Goal: Task Accomplishment & Management: Complete application form

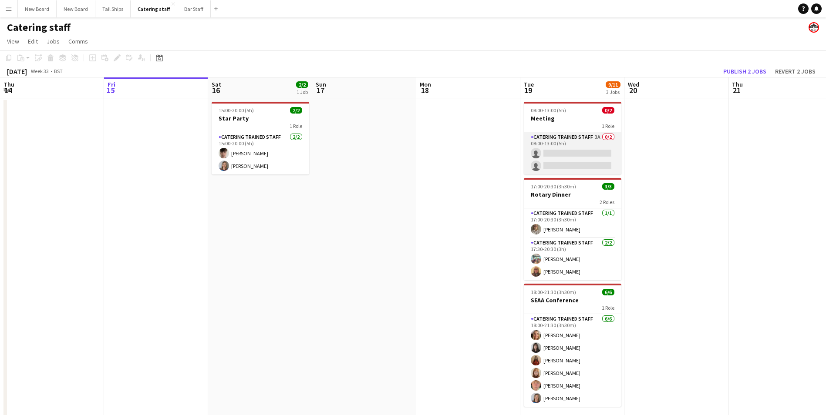
click at [558, 152] on app-card-role "Catering trained staff 3A 0/2 08:00-13:00 (5h) single-neutral-actions single-ne…" at bounding box center [572, 153] width 97 height 42
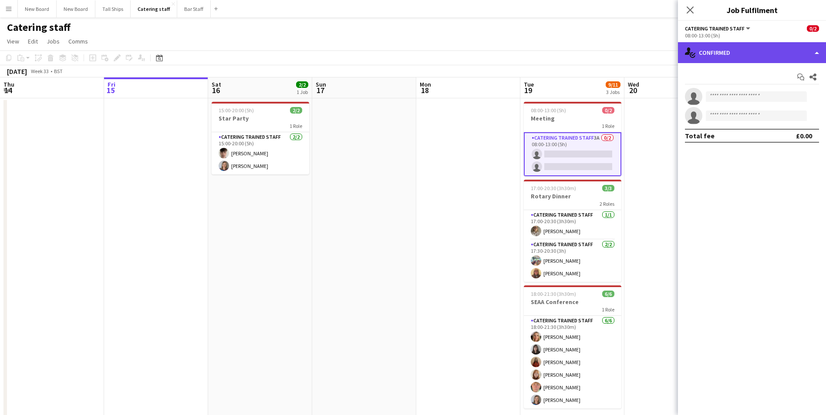
click at [783, 51] on div "single-neutral-actions-check-2 Confirmed" at bounding box center [752, 52] width 148 height 21
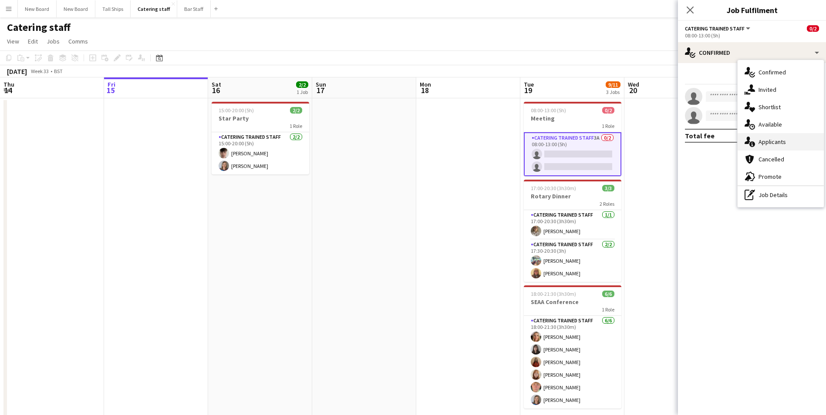
click at [769, 141] on div "single-neutral-actions-information Applicants" at bounding box center [780, 141] width 86 height 17
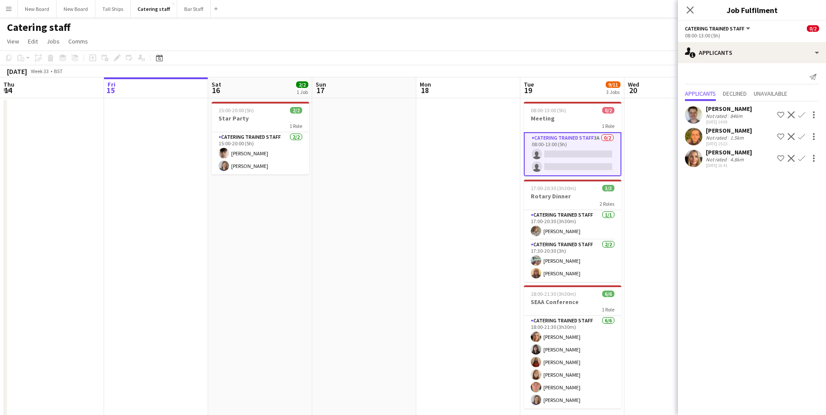
click at [800, 158] on app-icon "Confirm" at bounding box center [801, 158] width 7 height 7
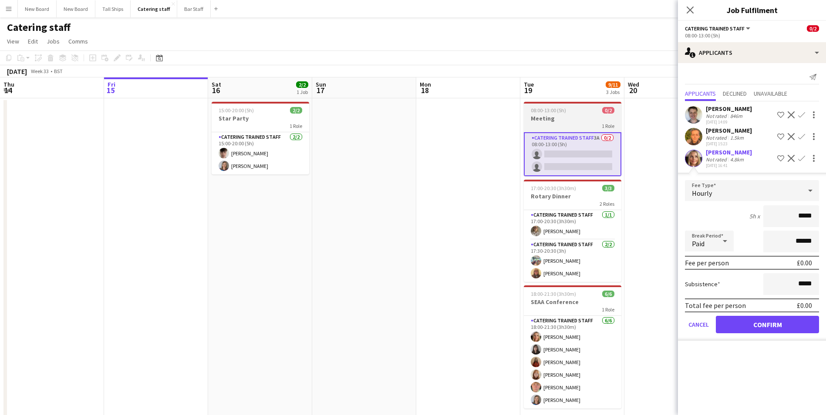
click at [574, 120] on h3 "Meeting" at bounding box center [572, 118] width 97 height 8
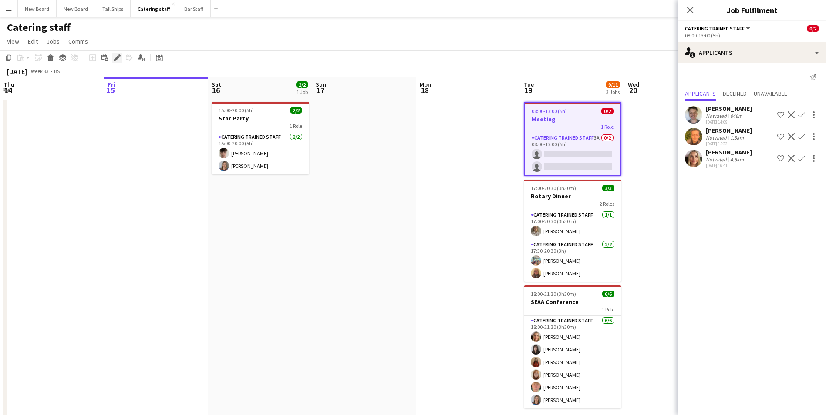
click at [116, 58] on icon at bounding box center [116, 58] width 5 height 5
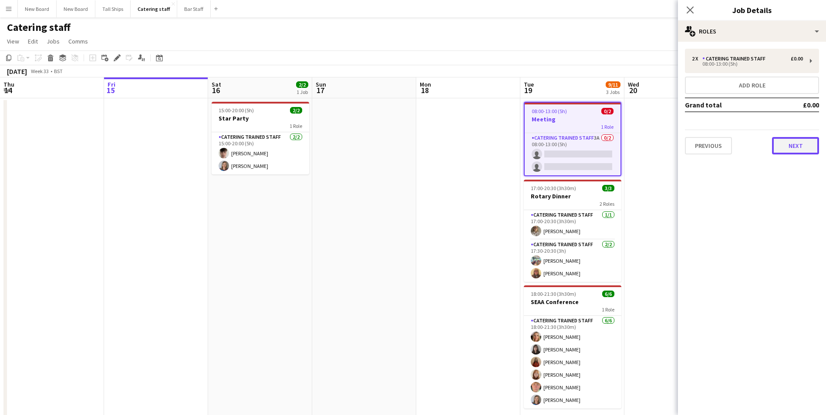
click at [783, 148] on button "Next" at bounding box center [795, 145] width 47 height 17
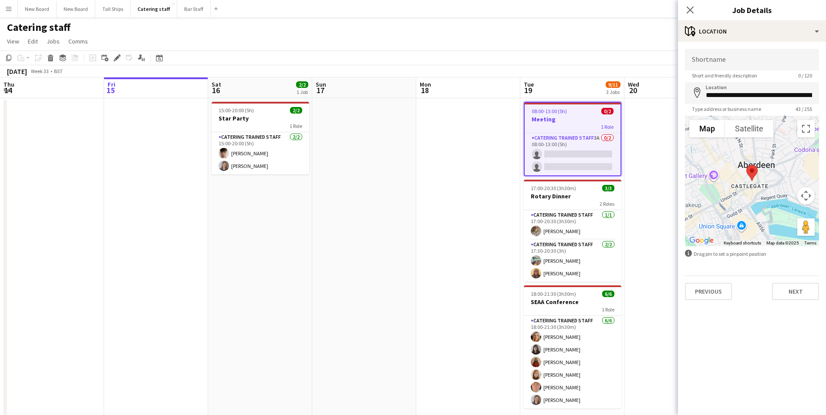
scroll to position [11, 0]
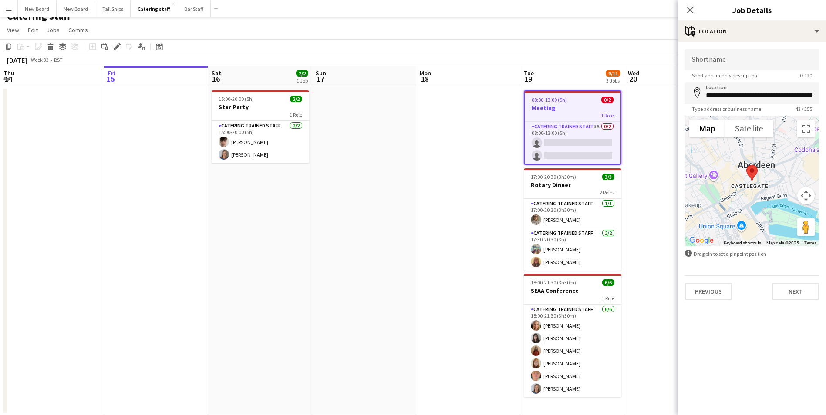
click at [553, 402] on app-date-cell "08:00-13:00 (5h) 0/2 Meeting 1 Role Catering trained staff 3A 0/2 08:00-13:00 (…" at bounding box center [572, 251] width 104 height 328
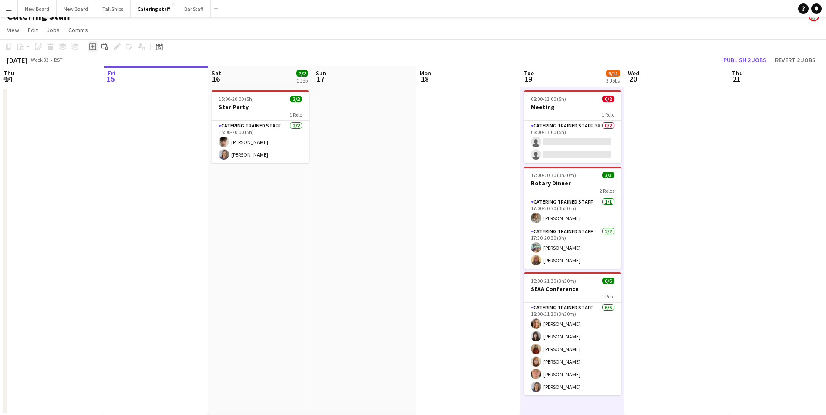
click at [91, 45] on icon "Add job" at bounding box center [92, 46] width 7 height 7
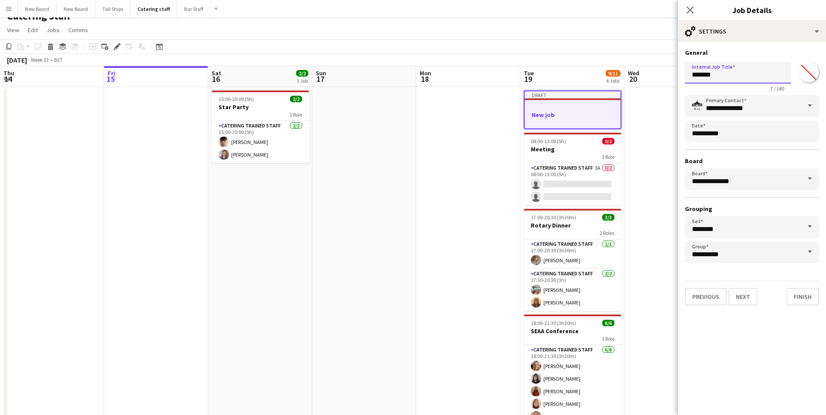
drag, startPoint x: 734, startPoint y: 78, endPoint x: 506, endPoint y: 65, distance: 228.0
click at [506, 65] on body "Menu Boards Boards Boards All jobs Status Workforce Workforce My Workforce Recr…" at bounding box center [413, 222] width 826 height 467
type input "*"
type input "****"
click at [741, 293] on button "Next" at bounding box center [742, 296] width 29 height 17
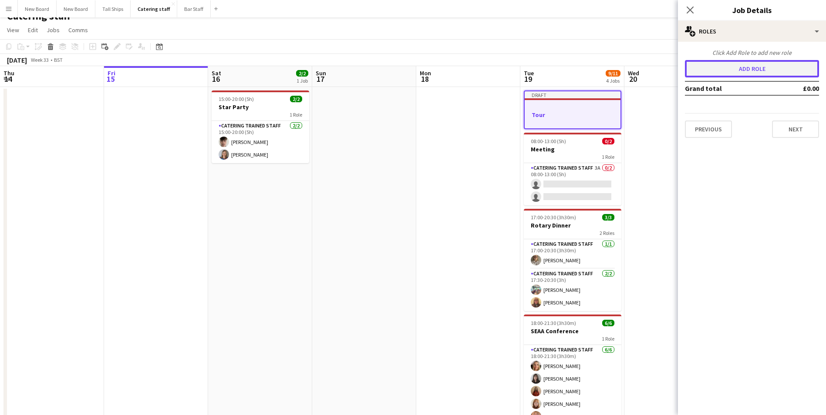
click at [760, 67] on button "Add role" at bounding box center [752, 68] width 134 height 17
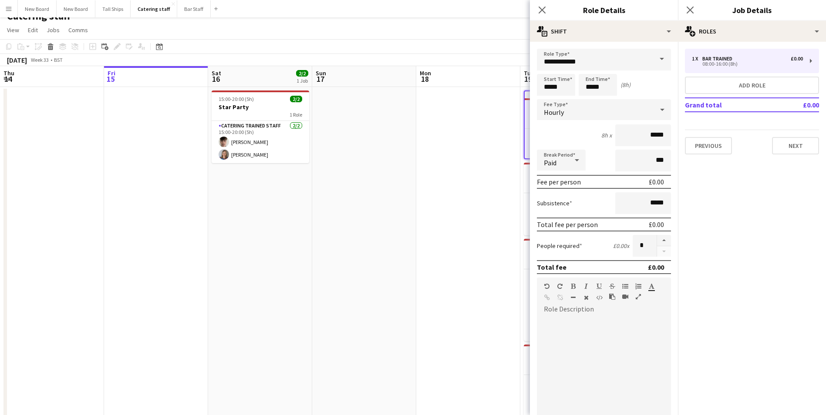
click at [658, 68] on span at bounding box center [661, 59] width 18 height 21
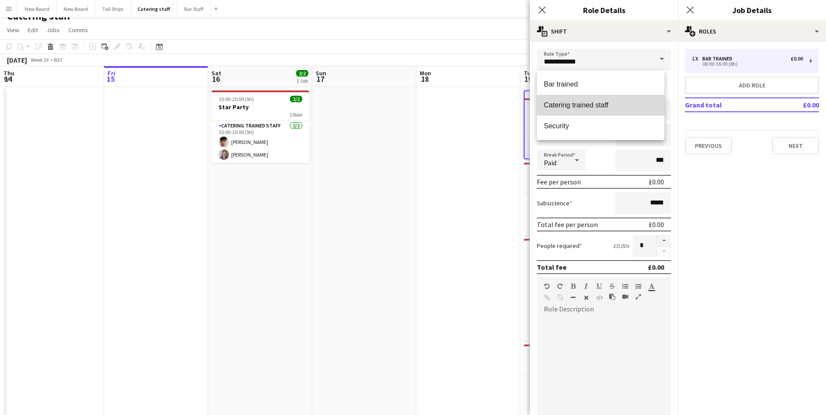
click at [618, 104] on span "Catering trained staff" at bounding box center [601, 105] width 114 height 8
type input "**********"
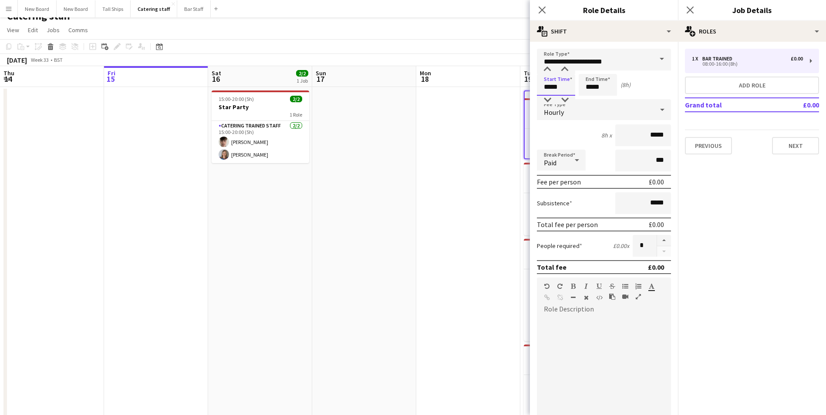
drag, startPoint x: 470, startPoint y: 100, endPoint x: 345, endPoint y: 92, distance: 125.2
click at [345, 92] on body "Menu Boards Boards Boards All jobs Status Workforce Workforce My Workforce Recr…" at bounding box center [413, 222] width 826 height 467
type input "*****"
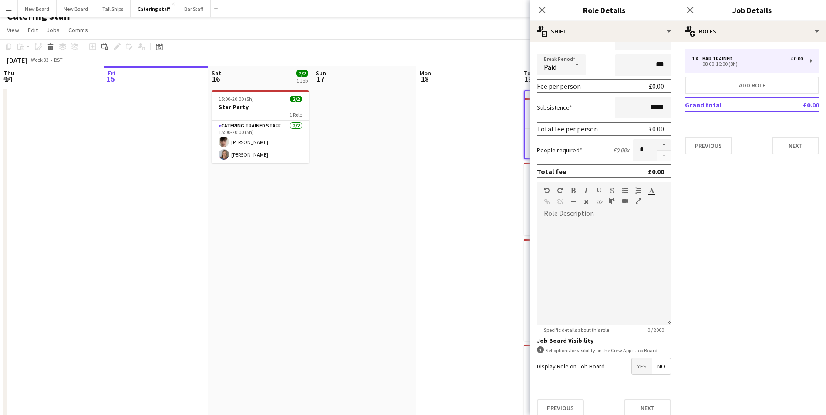
scroll to position [104, 0]
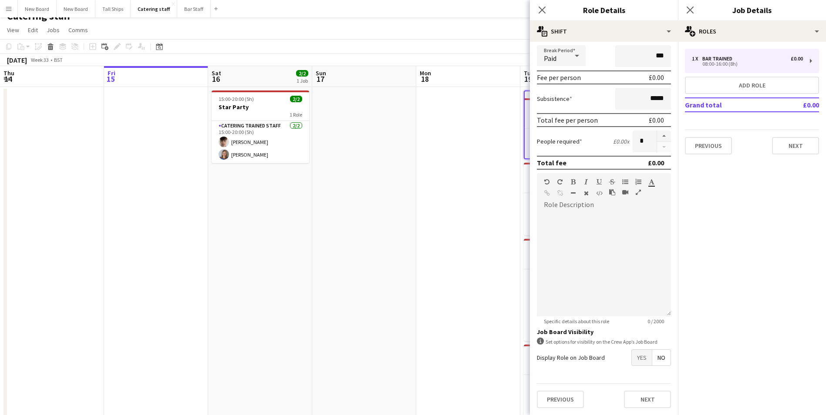
type input "*****"
drag, startPoint x: 636, startPoint y: 358, endPoint x: 642, endPoint y: 366, distance: 9.8
click at [636, 357] on span "Yes" at bounding box center [642, 358] width 20 height 16
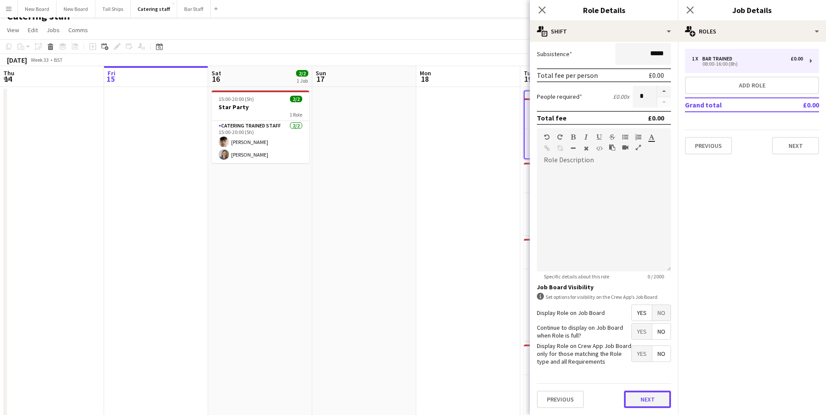
click at [648, 403] on button "Next" at bounding box center [647, 399] width 47 height 17
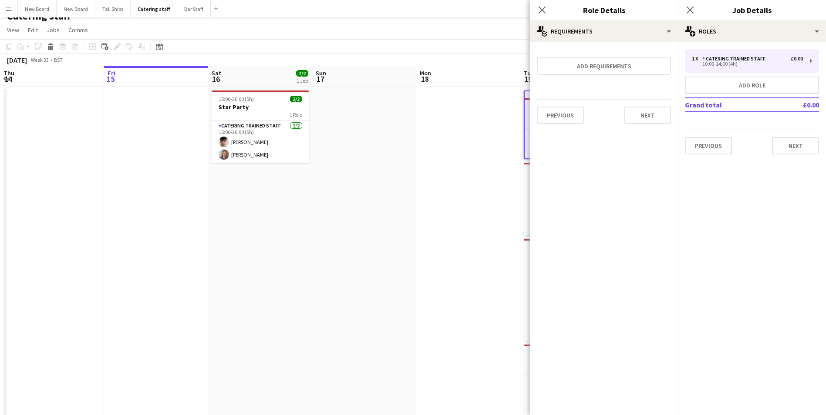
click at [799, 156] on div "1 x Catering trained staff £0.00 10:00-14:00 (4h) Add role Grand total £0.00 Pr…" at bounding box center [752, 102] width 148 height 120
click at [802, 145] on button "Next" at bounding box center [795, 145] width 47 height 17
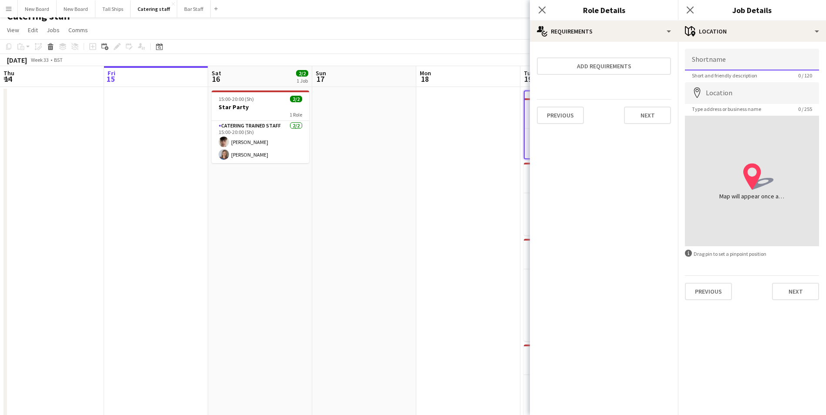
click at [754, 60] on input "Shortname" at bounding box center [752, 60] width 134 height 22
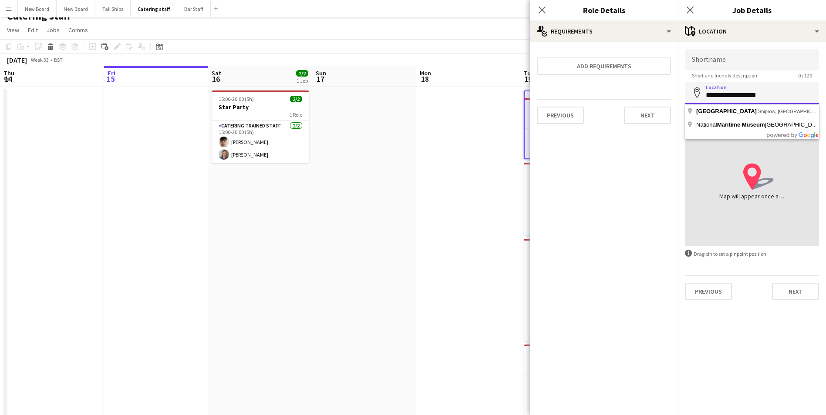
type input "**********"
click button "Next" at bounding box center [795, 291] width 47 height 17
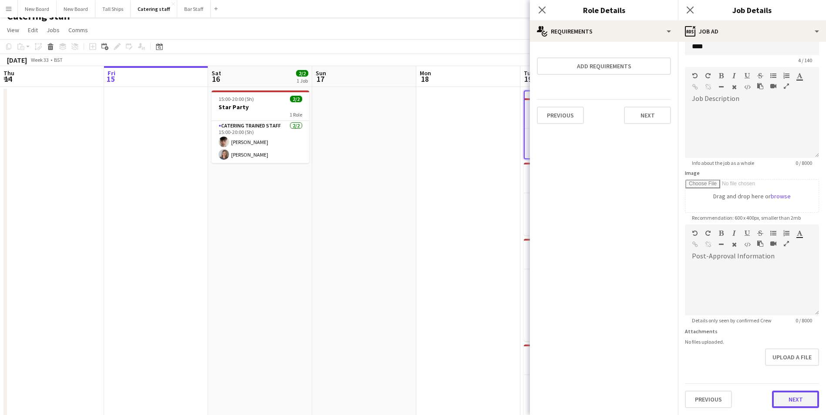
drag, startPoint x: 796, startPoint y: 375, endPoint x: 795, endPoint y: 381, distance: 6.1
click at [795, 375] on form "Headline **** 4 / 140 Job Description default Heading 1 Heading 2 Heading 3 Hea…" at bounding box center [752, 221] width 148 height 375
click at [793, 399] on button "Next" at bounding box center [795, 399] width 47 height 17
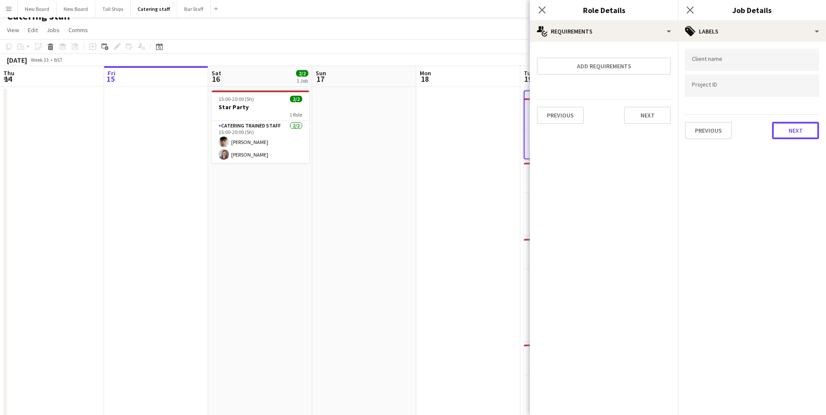
click at [799, 127] on button "Next" at bounding box center [795, 130] width 47 height 17
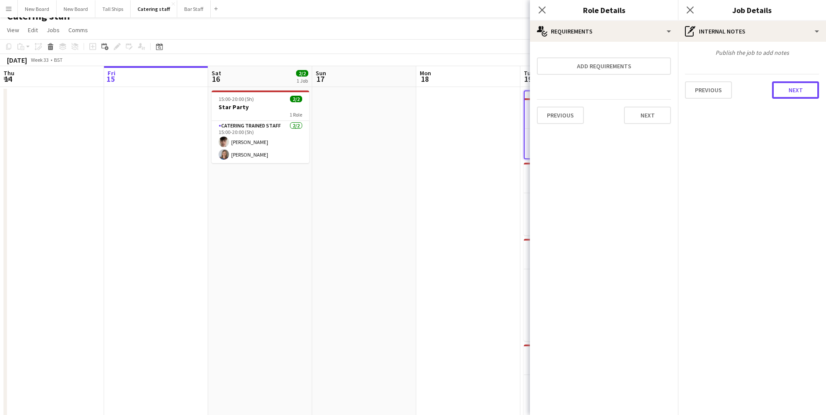
click at [789, 87] on button "Next" at bounding box center [795, 89] width 47 height 17
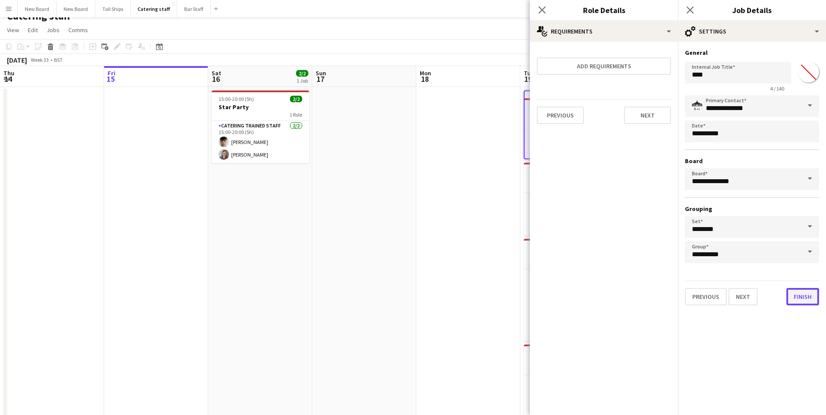
click at [803, 298] on button "Finish" at bounding box center [802, 296] width 33 height 17
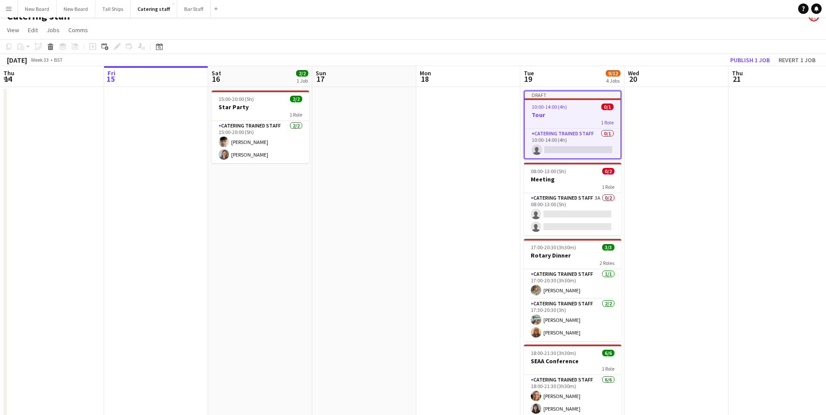
drag, startPoint x: 574, startPoint y: 121, endPoint x: 584, endPoint y: 114, distance: 12.2
click at [574, 121] on div "1 Role" at bounding box center [572, 122] width 96 height 7
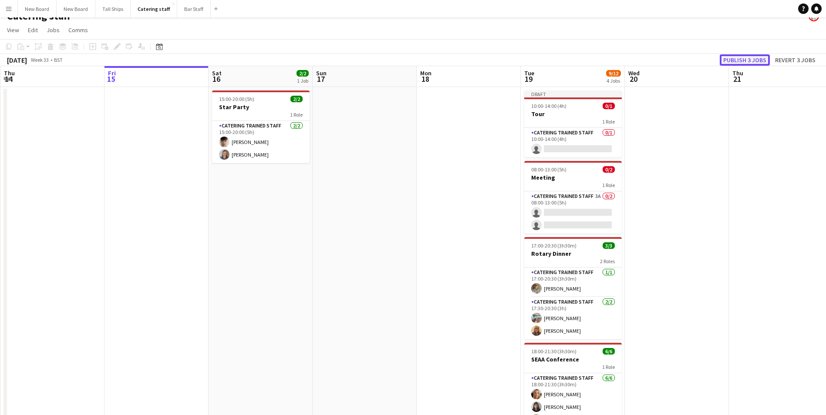
click at [741, 57] on button "Publish 3 jobs" at bounding box center [744, 59] width 50 height 11
click at [741, 57] on div "[DATE] Week 33 • BST Publish 2 jobs Revert 2 jobs" at bounding box center [413, 60] width 826 height 12
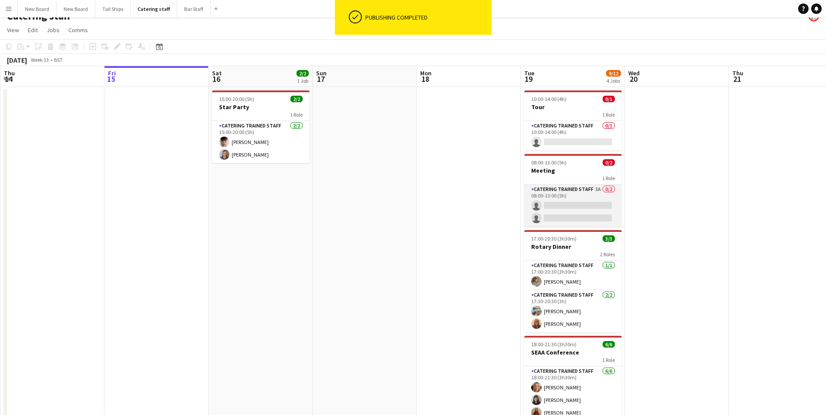
click at [562, 204] on app-card-role "Catering trained staff 3A 0/2 08:00-13:00 (5h) single-neutral-actions single-ne…" at bounding box center [572, 206] width 97 height 42
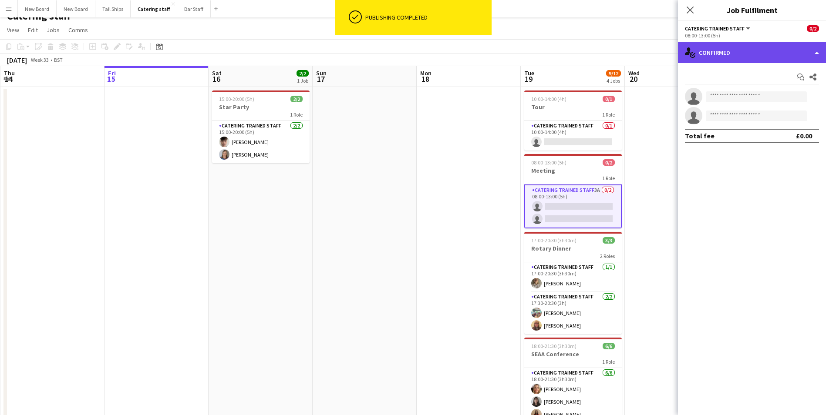
click at [765, 54] on div "single-neutral-actions-check-2 Confirmed" at bounding box center [752, 52] width 148 height 21
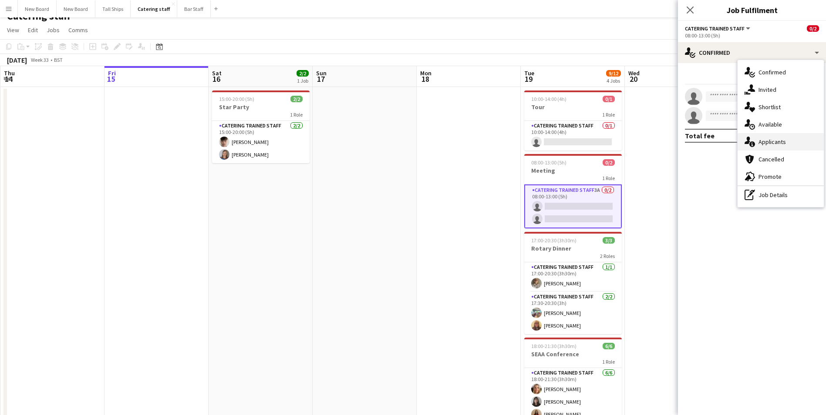
click at [790, 145] on div "single-neutral-actions-information Applicants" at bounding box center [780, 141] width 86 height 17
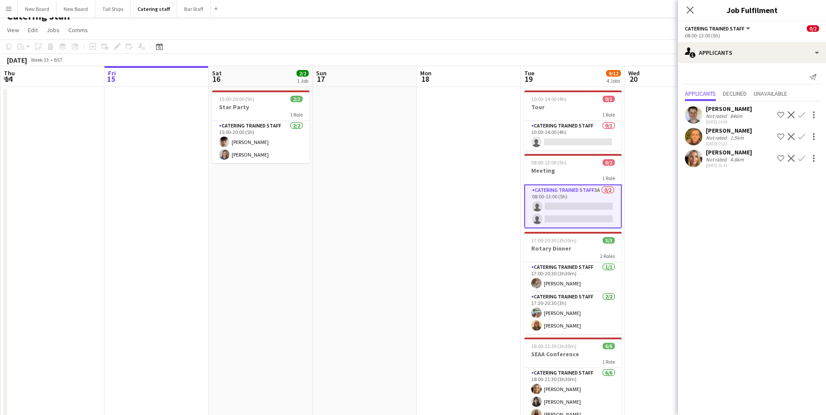
click at [801, 158] on app-icon "Confirm" at bounding box center [801, 158] width 7 height 7
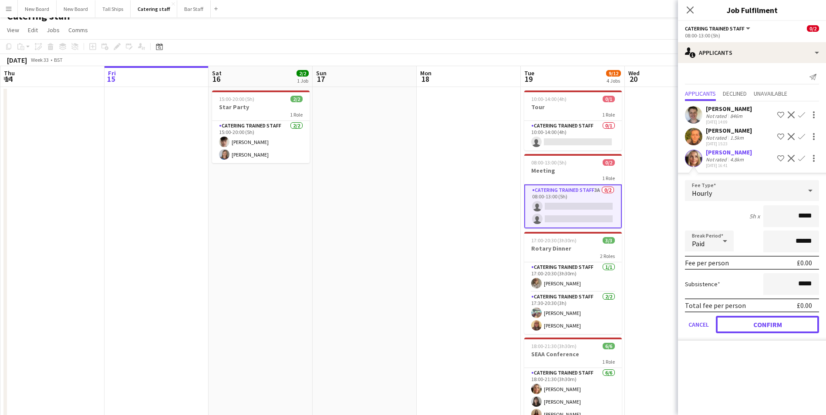
click at [776, 319] on button "Confirm" at bounding box center [767, 324] width 103 height 17
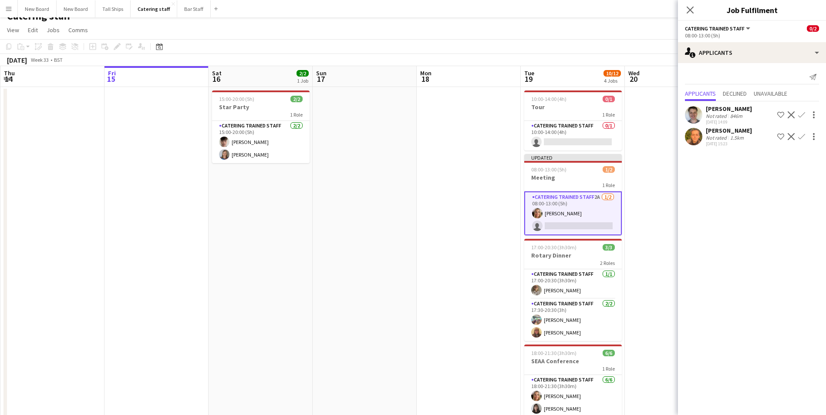
click at [589, 224] on app-card-role "Catering trained staff 2A [DATE] 08:00-13:00 (5h) [PERSON_NAME] single-neutral-…" at bounding box center [572, 213] width 97 height 44
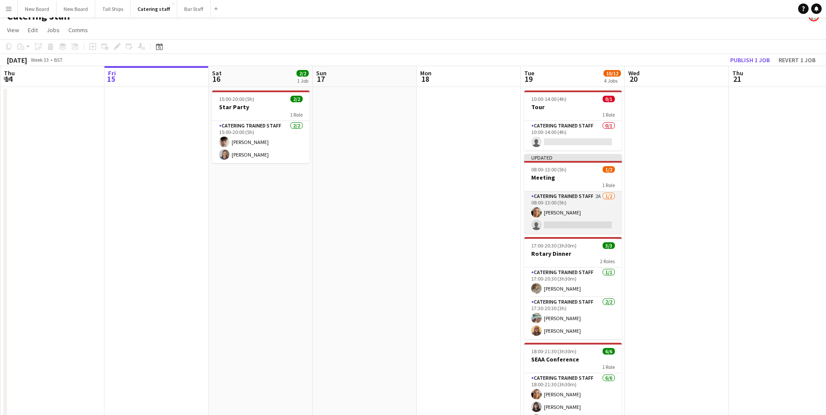
click at [596, 221] on app-card-role "Catering trained staff 2A [DATE] 08:00-13:00 (5h) [PERSON_NAME] single-neutral-…" at bounding box center [572, 212] width 97 height 42
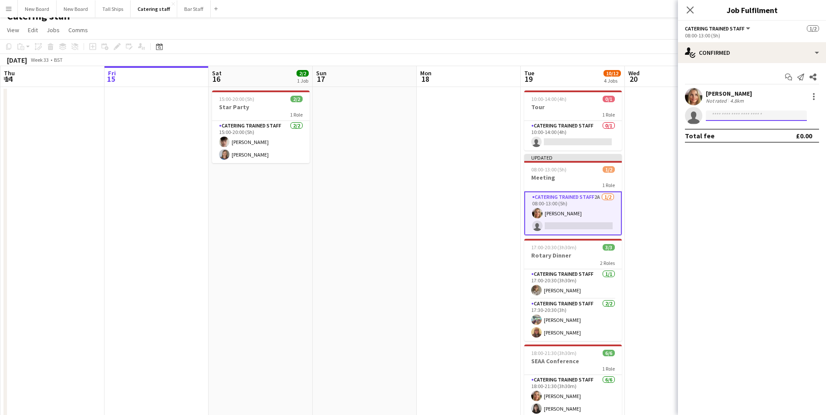
click at [739, 117] on input at bounding box center [756, 116] width 101 height 10
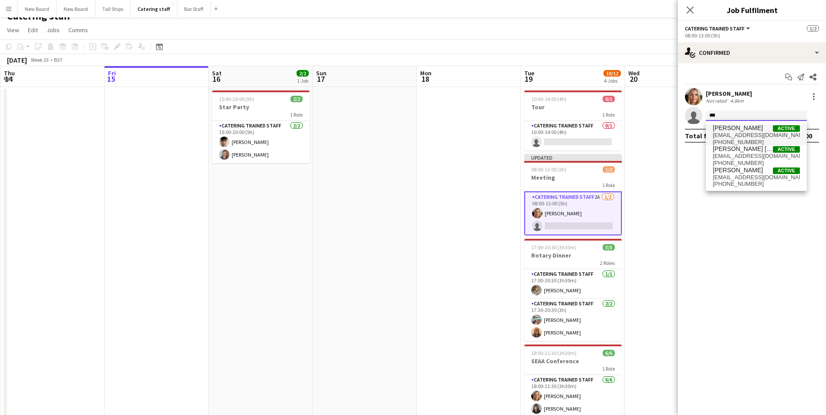
type input "***"
click at [743, 132] on span "[EMAIL_ADDRESS][DOMAIN_NAME]" at bounding box center [755, 135] width 87 height 7
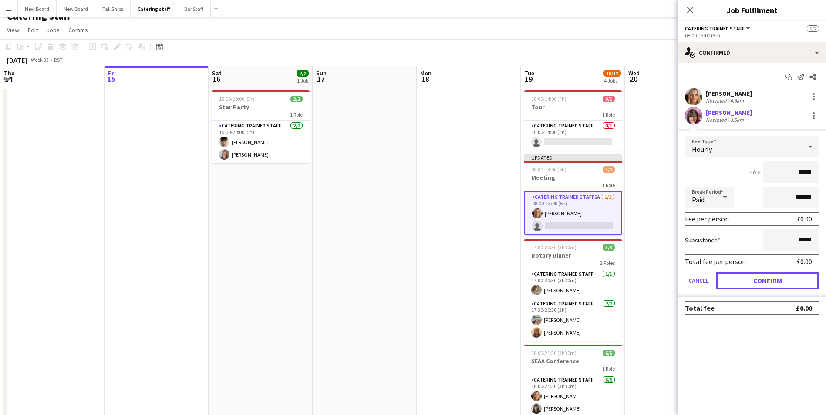
click at [774, 278] on button "Confirm" at bounding box center [767, 280] width 103 height 17
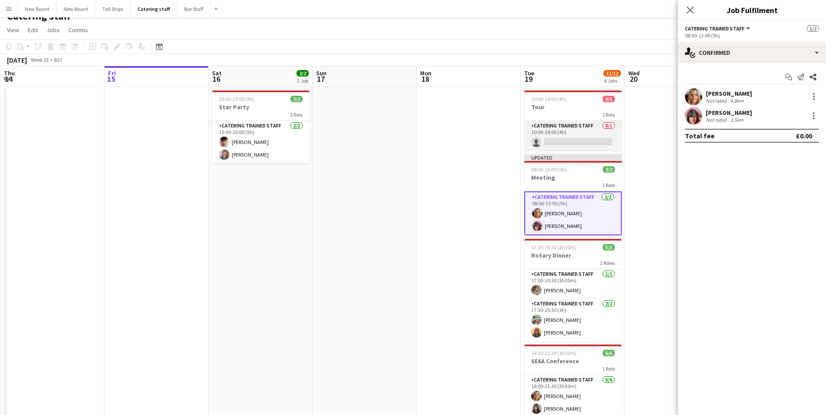
click at [582, 142] on app-card-role "Catering trained staff 0/1 10:00-14:00 (4h) single-neutral-actions" at bounding box center [572, 136] width 97 height 30
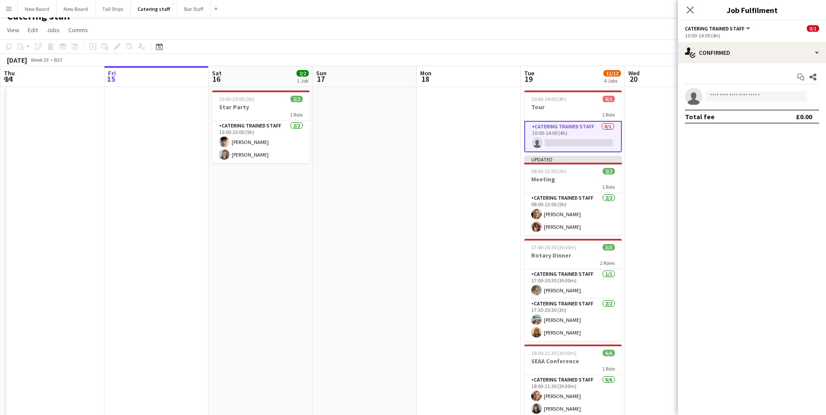
click at [578, 142] on app-card-role "Catering trained staff 0/1 10:00-14:00 (4h) single-neutral-actions" at bounding box center [572, 136] width 97 height 31
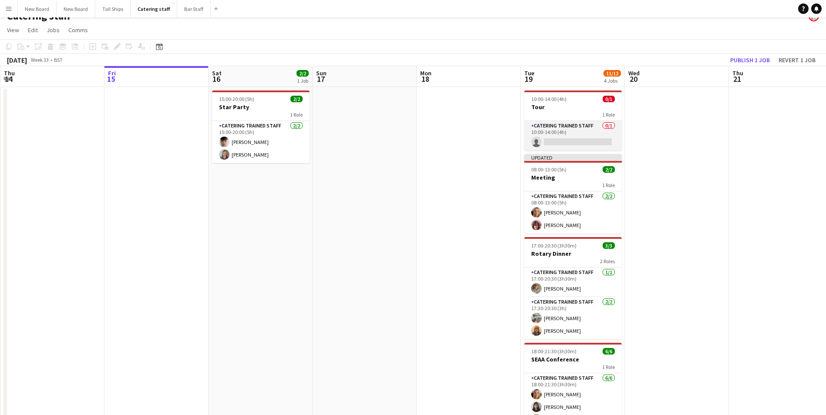
click at [578, 141] on app-card-role "Catering trained staff 0/1 10:00-14:00 (4h) single-neutral-actions" at bounding box center [572, 136] width 97 height 30
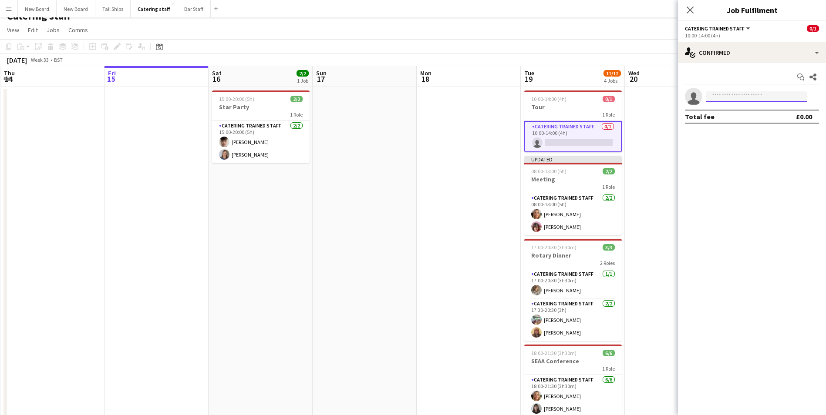
click at [743, 94] on input at bounding box center [756, 96] width 101 height 10
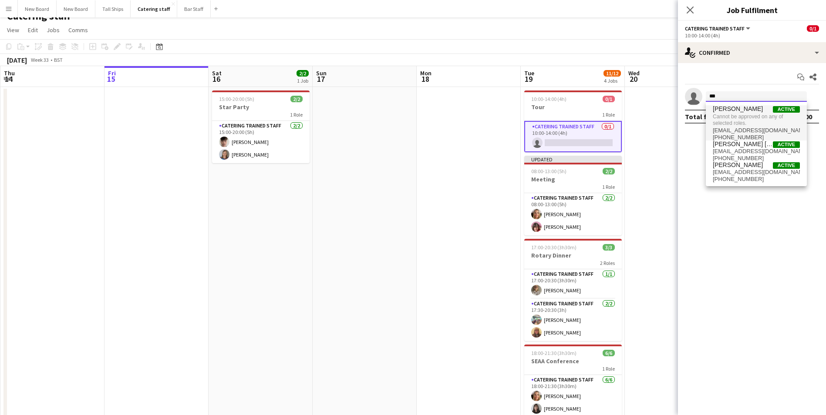
type input "***"
click at [739, 114] on span "Cannot be approved on any of selected roles." at bounding box center [755, 120] width 87 height 14
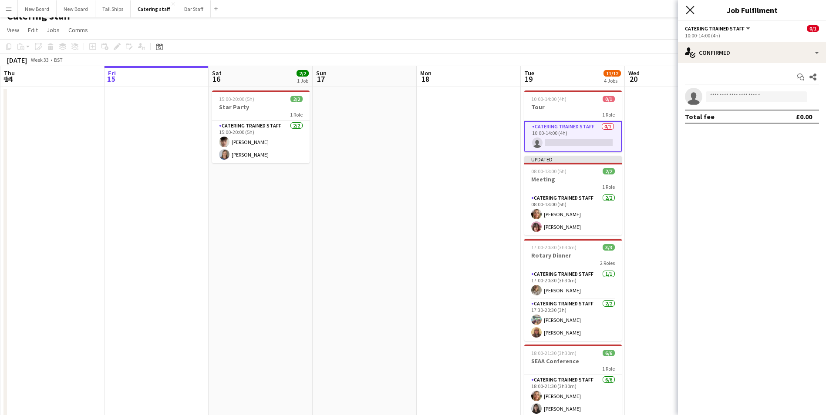
click at [689, 10] on icon "Close pop-in" at bounding box center [689, 10] width 8 height 8
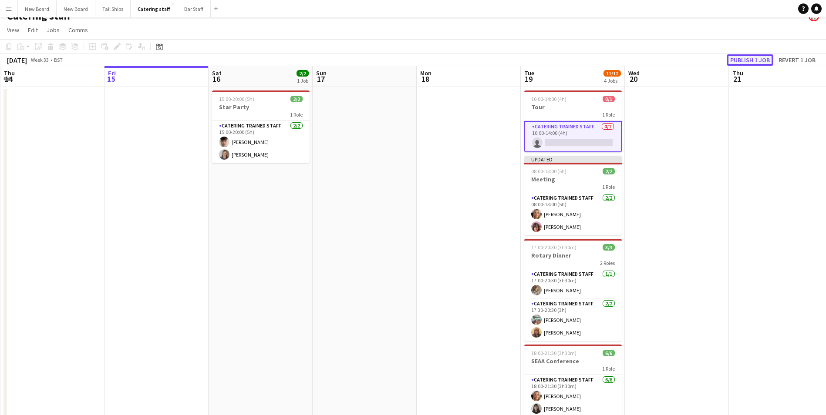
click at [746, 56] on button "Publish 1 job" at bounding box center [749, 59] width 47 height 11
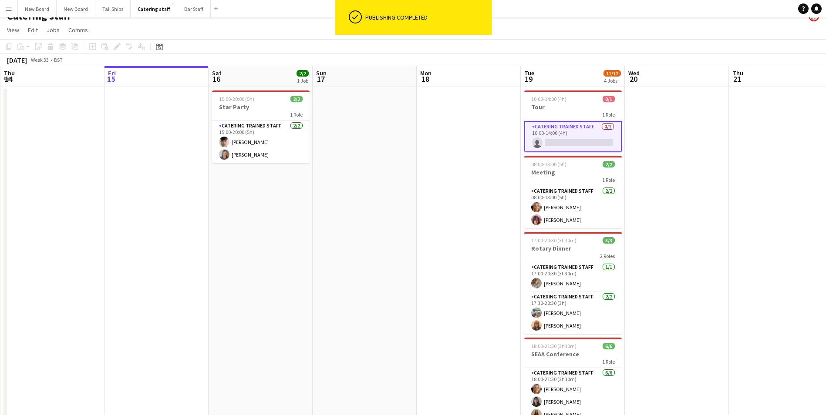
scroll to position [0, 323]
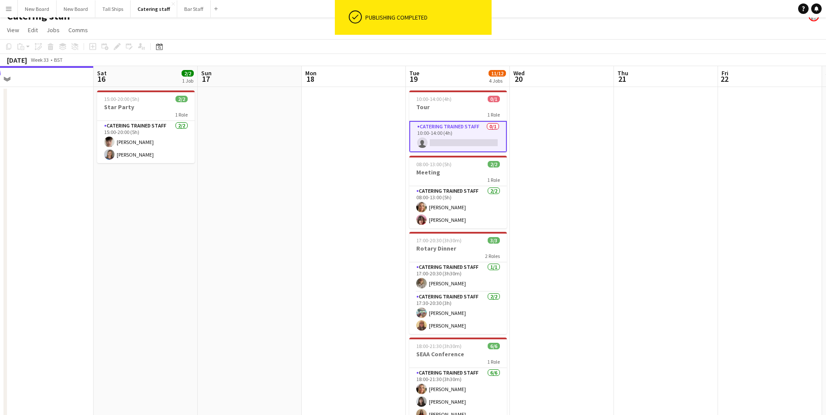
drag, startPoint x: 698, startPoint y: 279, endPoint x: 515, endPoint y: 287, distance: 182.9
click at [515, 287] on app-calendar-viewport "Tue 12 Wed 13 Thu 14 Fri 15 Sat 16 2/2 1 Job Sun 17 Mon 18 Tue 19 11/12 4 Jobs …" at bounding box center [413, 272] width 826 height 413
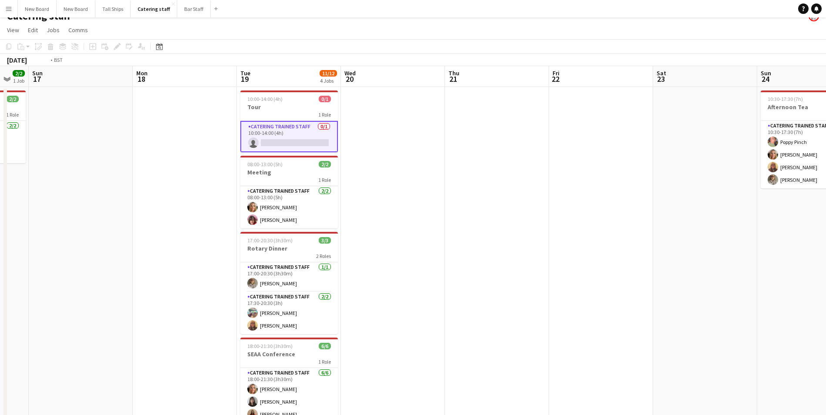
drag, startPoint x: 653, startPoint y: 283, endPoint x: 292, endPoint y: 336, distance: 364.2
click at [277, 339] on app-calendar-viewport "Thu 14 Fri 15 Sat 16 2/2 1 Job Sun 17 Mon 18 Tue 19 11/12 4 Jobs Wed 20 Thu 21 …" at bounding box center [413, 272] width 826 height 413
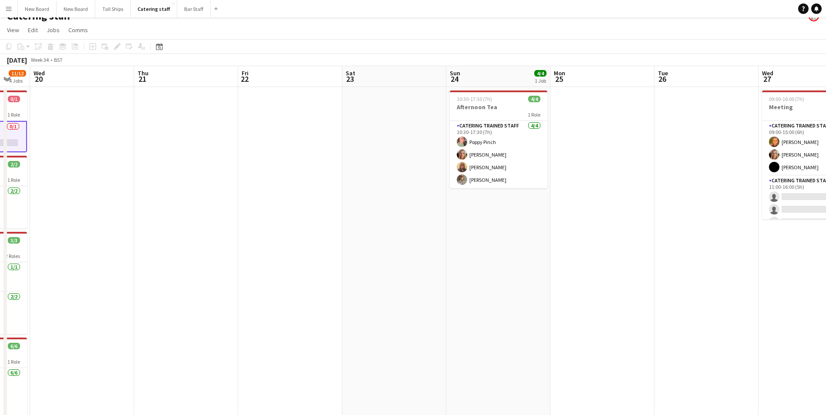
scroll to position [0, 259]
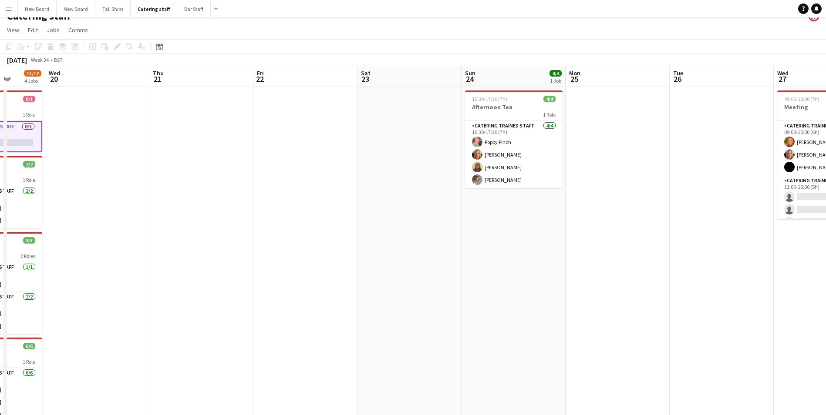
drag, startPoint x: 578, startPoint y: 310, endPoint x: 239, endPoint y: 343, distance: 341.1
click at [208, 350] on app-calendar-viewport "Sun 17 Mon 18 Tue 19 11/12 4 Jobs Wed 20 Thu 21 Fri 22 Sat 23 Sun 24 4/4 1 Job …" at bounding box center [413, 272] width 826 height 413
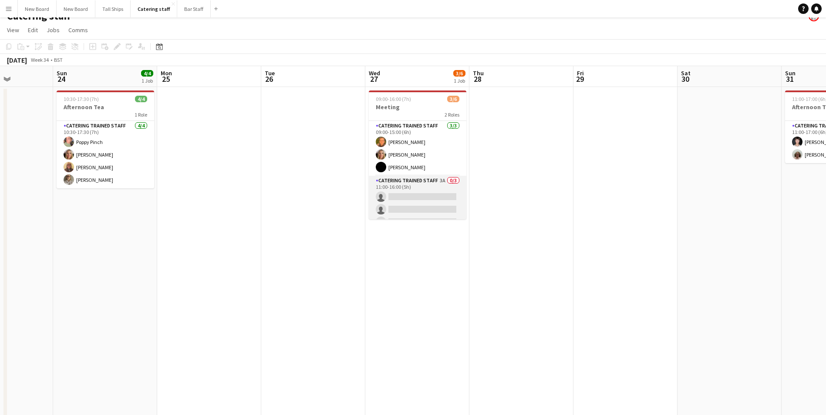
click at [412, 200] on app-card-role "Catering trained staff 3A 0/3 11:00-16:00 (5h) single-neutral-actions single-ne…" at bounding box center [417, 203] width 97 height 55
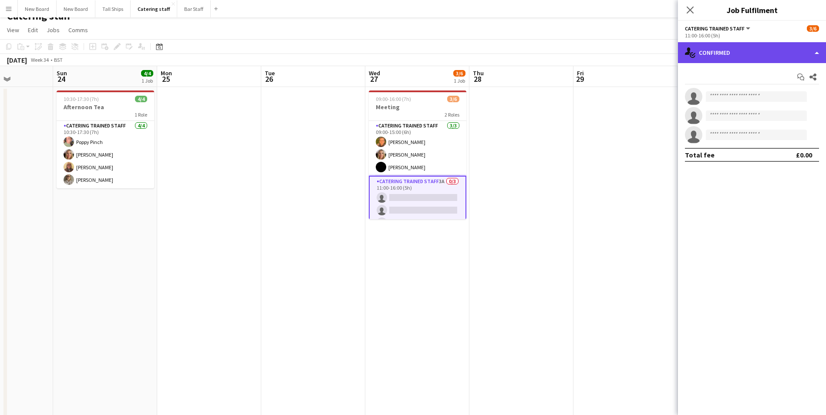
click at [773, 56] on div "single-neutral-actions-check-2 Confirmed" at bounding box center [752, 52] width 148 height 21
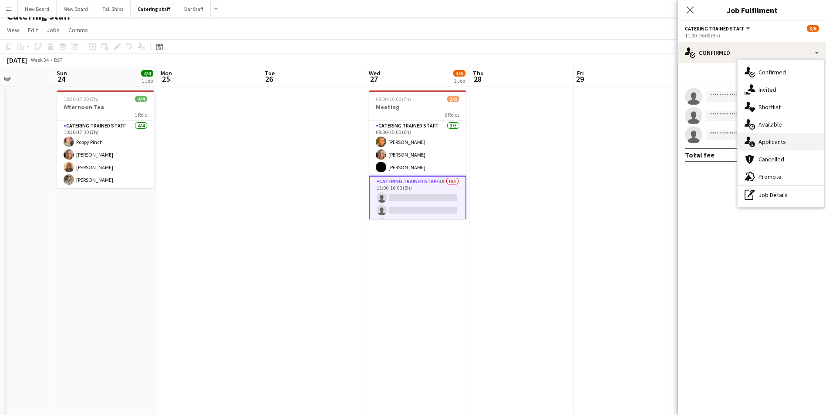
click at [785, 141] on div "single-neutral-actions-information Applicants" at bounding box center [780, 141] width 86 height 17
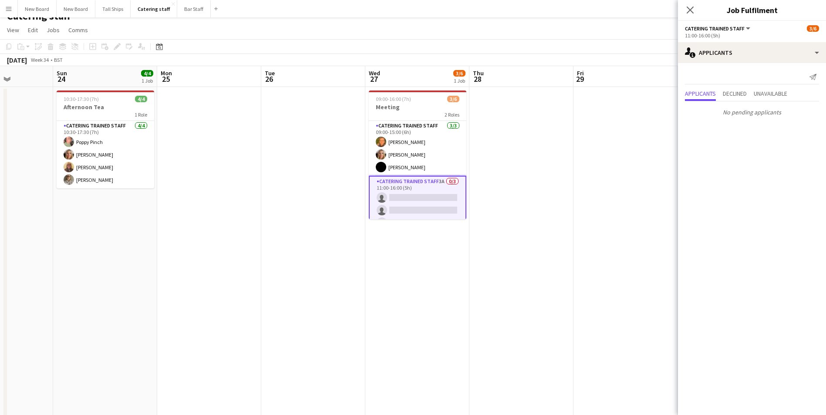
click at [576, 287] on app-date-cell at bounding box center [625, 283] width 104 height 392
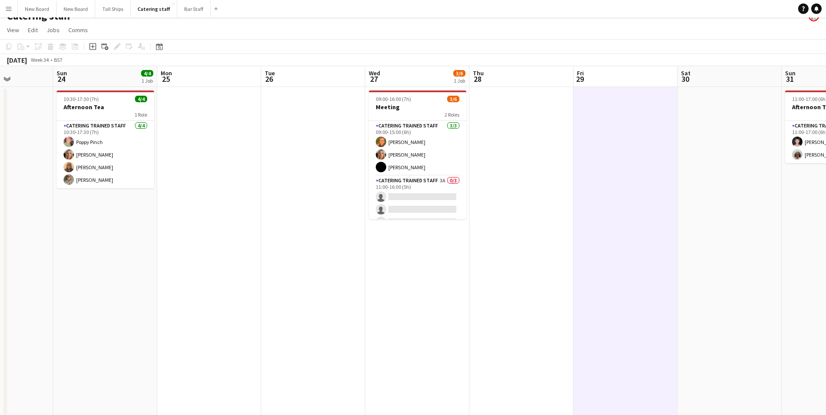
scroll to position [0, 258]
click at [529, 295] on app-date-cell at bounding box center [522, 283] width 104 height 392
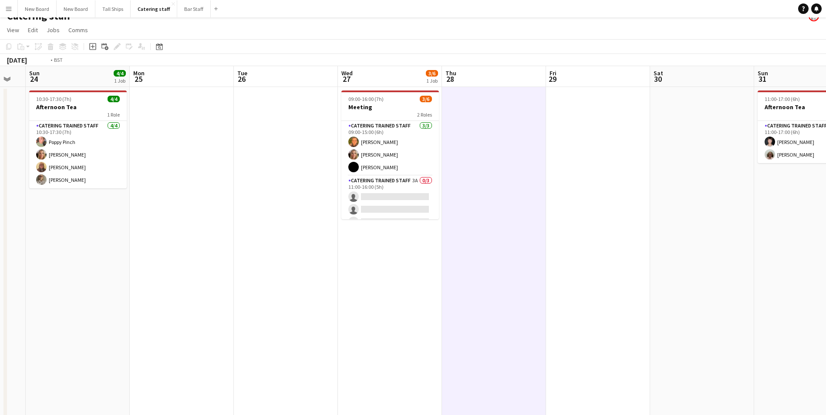
drag, startPoint x: 712, startPoint y: 324, endPoint x: 385, endPoint y: 363, distance: 330.1
click at [343, 366] on app-calendar-viewport "Thu 21 Fri 22 Sat 23 Sun 24 4/4 1 Job Mon 25 Tue 26 Wed 27 3/6 1 Job Thu 28 Fri…" at bounding box center [413, 272] width 826 height 413
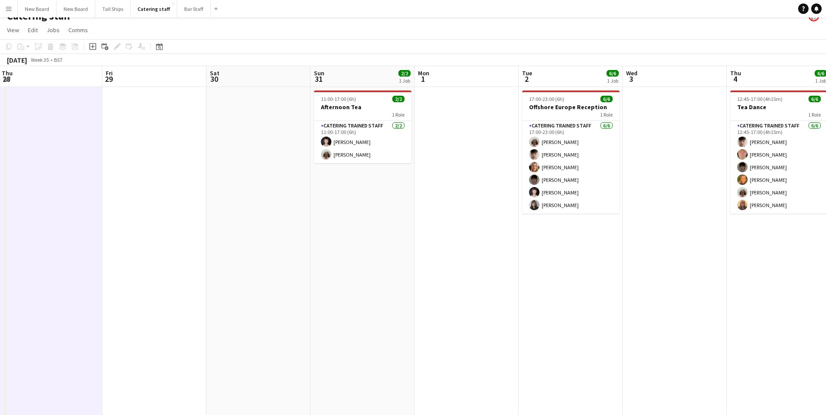
drag, startPoint x: 725, startPoint y: 326, endPoint x: 445, endPoint y: 342, distance: 280.3
click at [415, 351] on app-calendar-viewport "Sun 24 4/4 1 Job Mon 25 Tue 26 Wed 27 3/6 1 Job Thu 28 Fri 29 Sat 30 Sun 31 2/2…" at bounding box center [413, 272] width 826 height 413
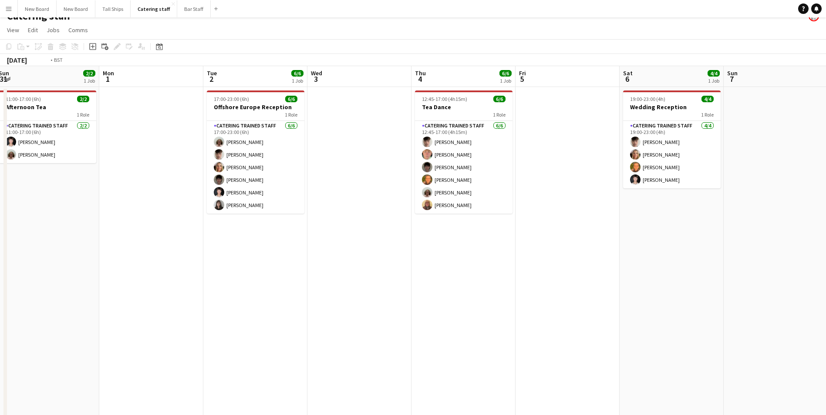
drag, startPoint x: 742, startPoint y: 301, endPoint x: 396, endPoint y: 287, distance: 346.3
click at [314, 279] on app-calendar-viewport "Wed 27 3/6 1 Job Thu 28 Fri 29 Sat 30 Sun 31 2/2 1 Job Mon 1 Tue 2 6/6 1 Job We…" at bounding box center [413, 272] width 826 height 413
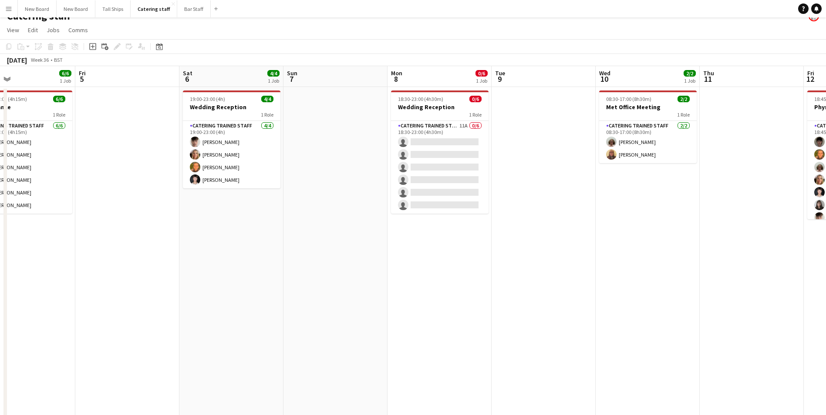
drag, startPoint x: 657, startPoint y: 285, endPoint x: 409, endPoint y: 296, distance: 248.3
click at [403, 302] on app-calendar-viewport "Mon 1 Tue 2 6/6 1 Job Wed 3 Thu 4 6/6 1 Job Fri 5 Sat 6 4/4 1 Job Sun 7 Mon 8 0…" at bounding box center [413, 272] width 826 height 413
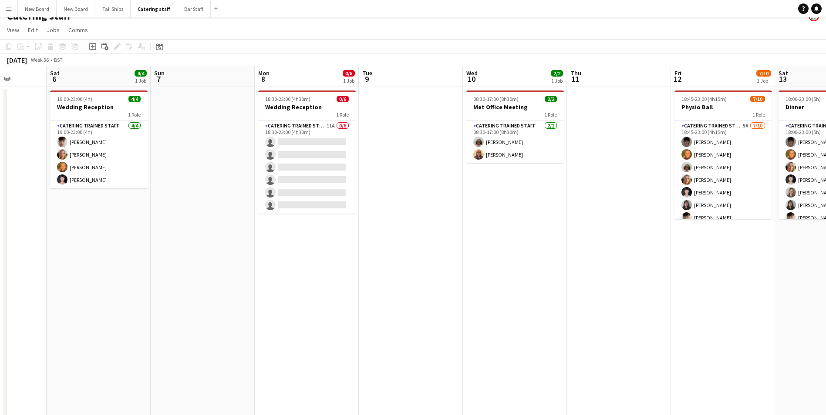
click at [642, 35] on app-page-menu "View Day view expanded Day view collapsed Month view Date picker Jump to [DATE]…" at bounding box center [413, 31] width 826 height 17
drag, startPoint x: 642, startPoint y: 35, endPoint x: 639, endPoint y: 143, distance: 107.5
click at [639, 143] on app-board "Catering staff View Day view expanded Day view collapsed Month view Date picker…" at bounding box center [413, 242] width 826 height 473
click at [639, 143] on app-date-cell at bounding box center [619, 283] width 104 height 392
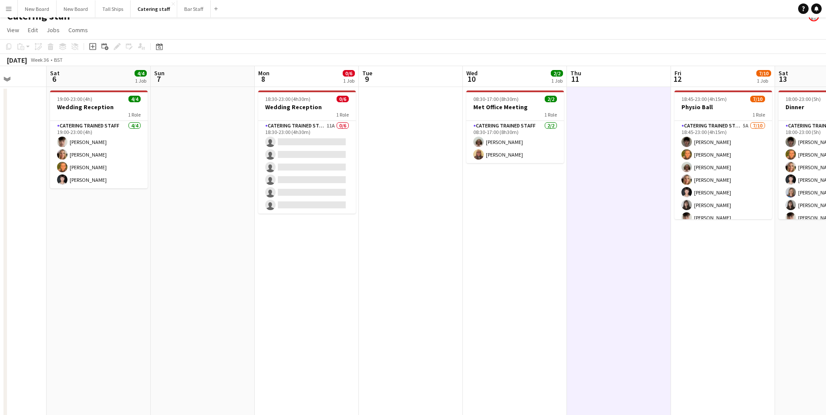
click at [735, 322] on app-date-cell "18:45-23:00 (4h15m) 7/10 Physio Ball 1 Role Catering trained staff 5A [DATE] 18…" at bounding box center [723, 283] width 104 height 392
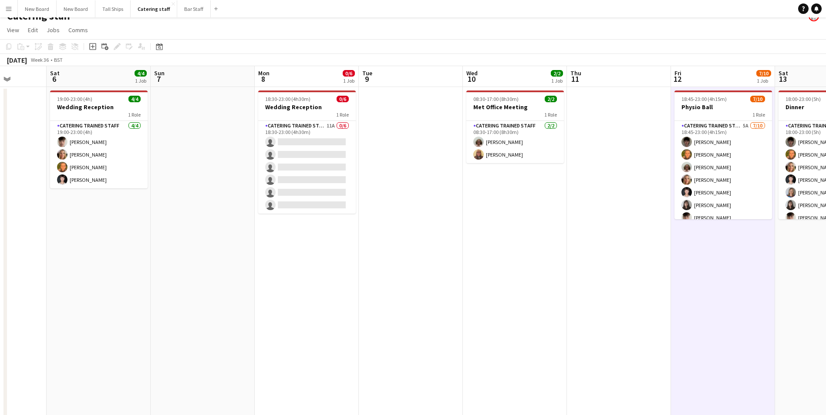
click at [605, 164] on app-date-cell at bounding box center [619, 283] width 104 height 392
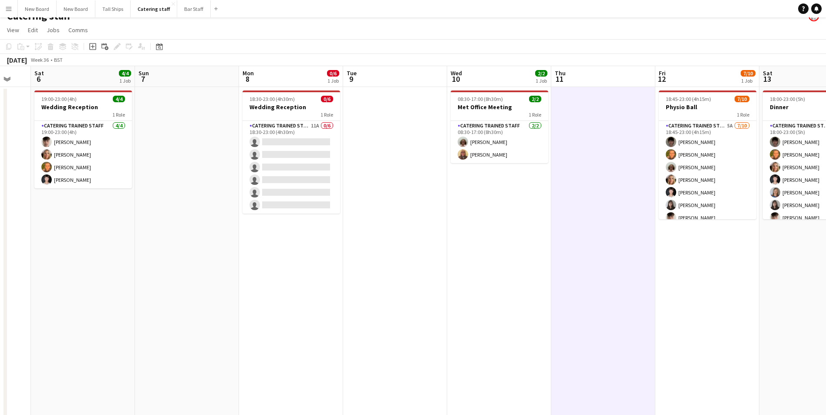
scroll to position [0, 279]
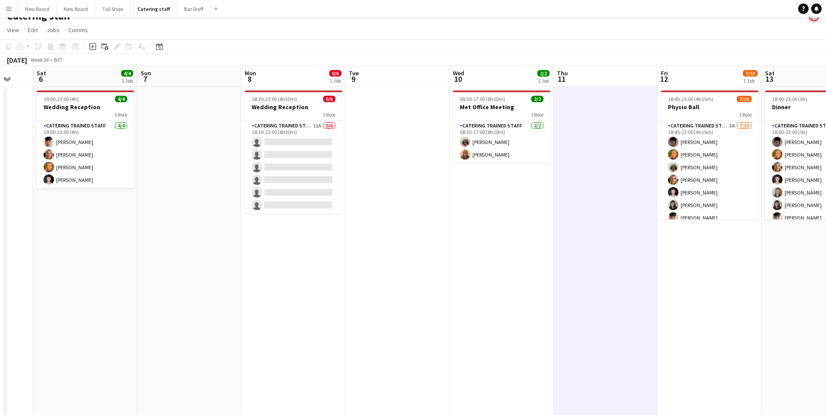
click at [275, 241] on app-date-cell "18:30-23:00 (4h30m) 0/6 Wedding Reception 1 Role Catering trained staff 11A 0/6…" at bounding box center [293, 283] width 104 height 392
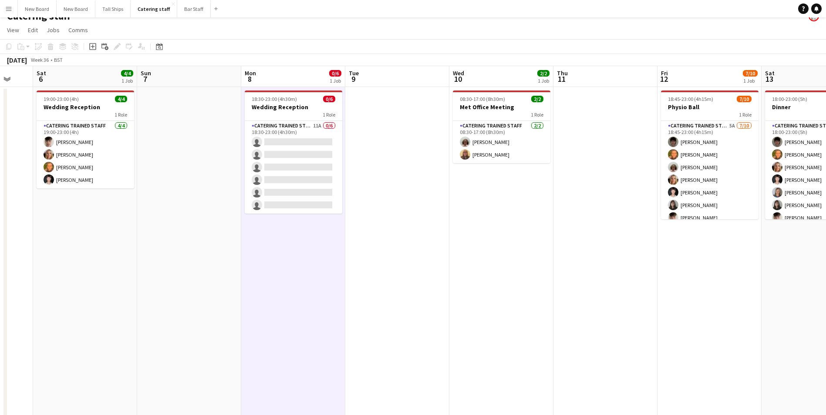
scroll to position [0, 278]
click at [217, 259] on app-date-cell at bounding box center [190, 283] width 104 height 392
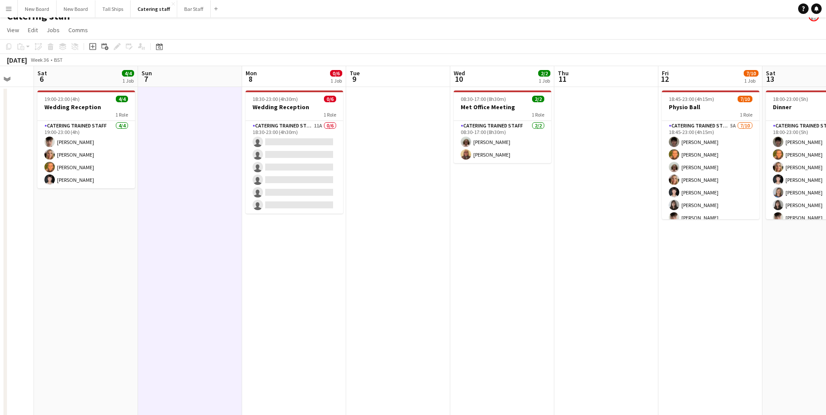
scroll to position [0, 281]
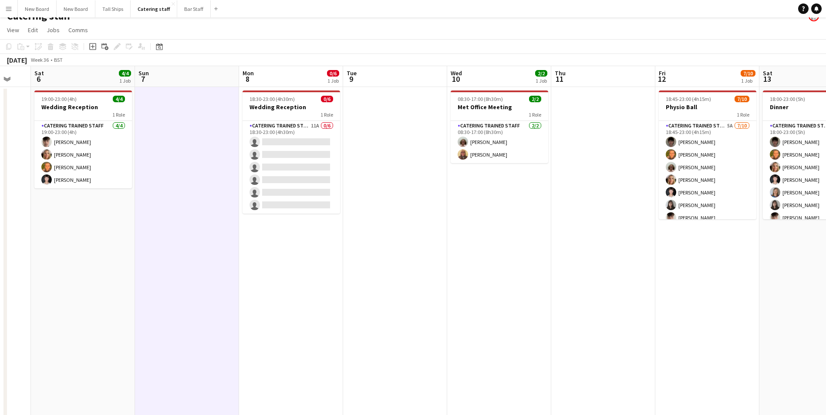
click at [636, 377] on app-date-cell at bounding box center [603, 283] width 104 height 392
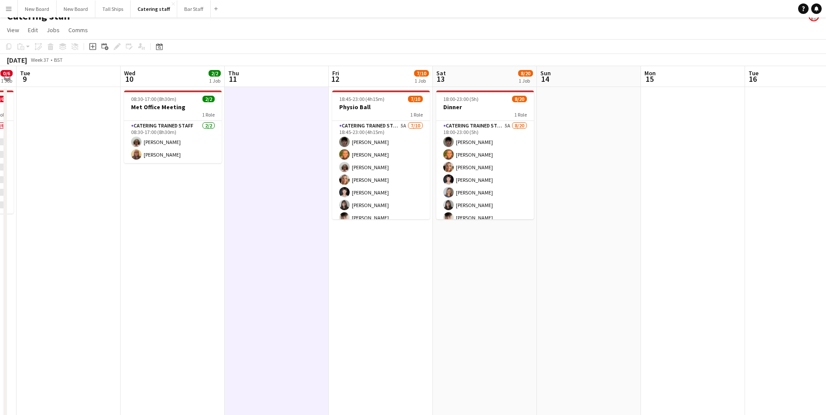
scroll to position [0, 334]
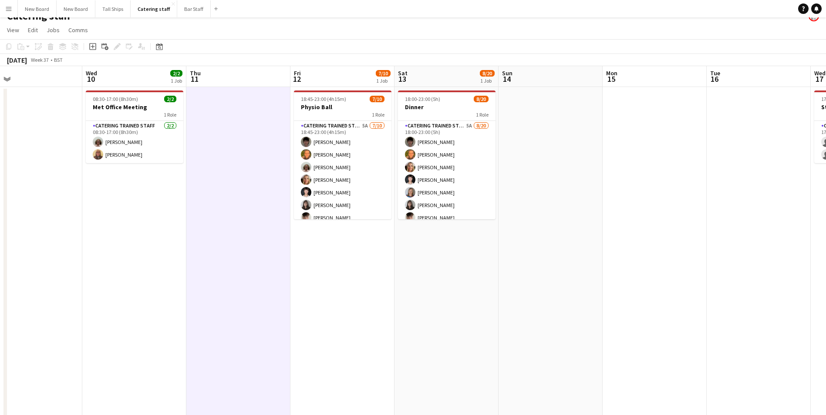
click at [439, 287] on app-date-cell "18:00-23:00 (5h) 8/20 Dinner 1 Role Catering trained staff 5A [DATE] 18:00-23:0…" at bounding box center [446, 283] width 104 height 392
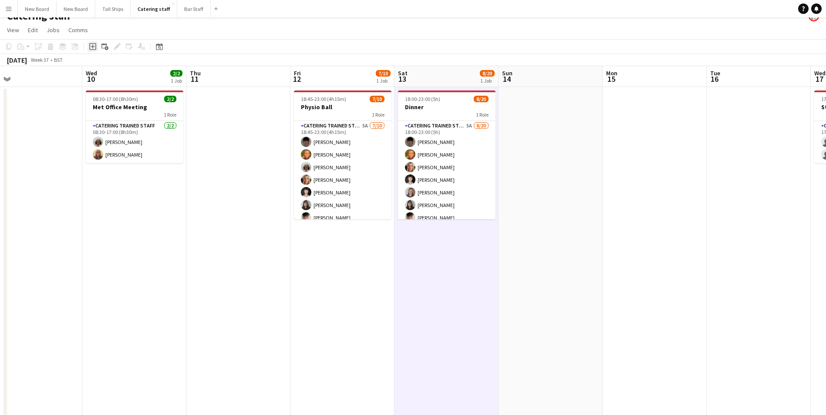
click at [92, 47] on icon at bounding box center [93, 47] width 4 height 4
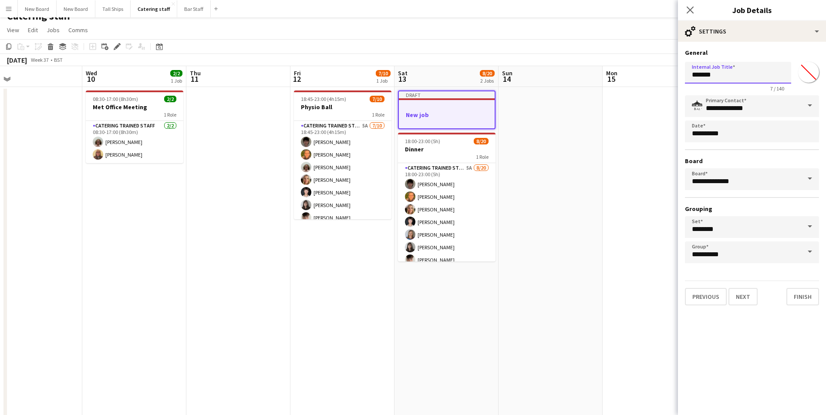
drag, startPoint x: 739, startPoint y: 78, endPoint x: 546, endPoint y: 60, distance: 193.7
click at [546, 60] on body "Menu Boards Boards Boards All jobs Status Workforce Workforce My Workforce Recr…" at bounding box center [413, 234] width 826 height 491
type input "**********"
click at [744, 298] on button "Next" at bounding box center [742, 296] width 29 height 17
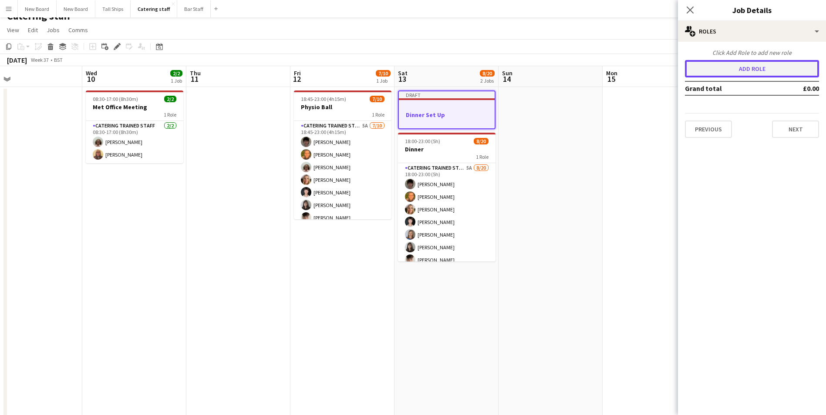
click at [759, 65] on button "Add role" at bounding box center [752, 68] width 134 height 17
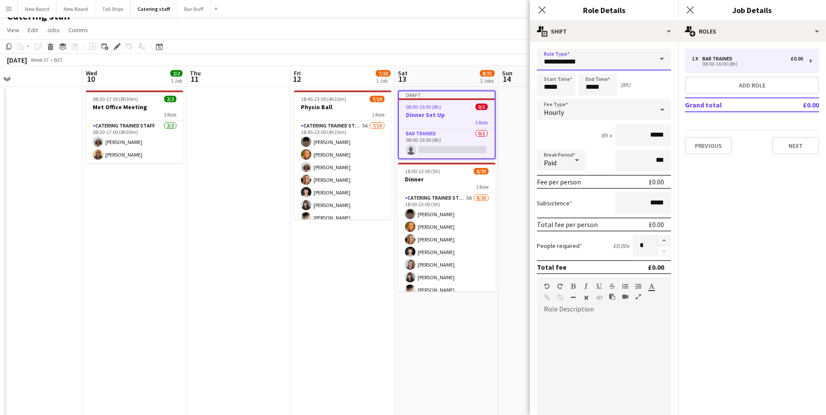
click at [643, 61] on input "**********" at bounding box center [604, 60] width 134 height 22
click at [606, 104] on span "Catering trained staff" at bounding box center [601, 105] width 114 height 8
type input "**********"
drag, startPoint x: 550, startPoint y: 94, endPoint x: 479, endPoint y: 98, distance: 71.1
click at [479, 98] on body "Menu Boards Boards Boards All jobs Status Workforce Workforce My Workforce Recr…" at bounding box center [413, 234] width 826 height 491
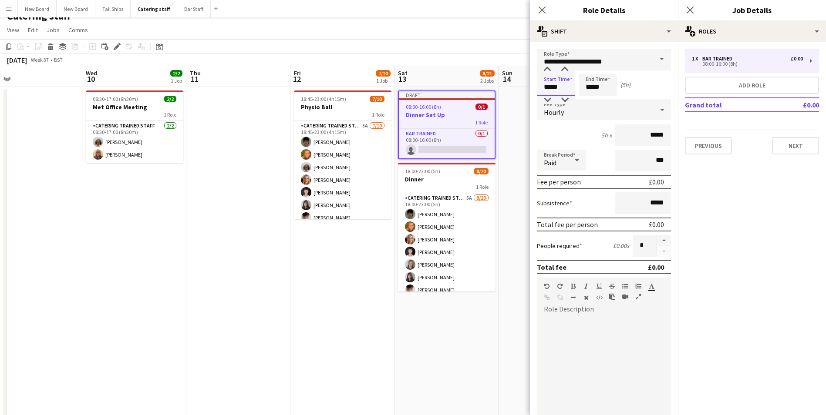
type input "*****"
drag, startPoint x: 642, startPoint y: 245, endPoint x: 576, endPoint y: 239, distance: 65.6
click at [635, 247] on input "*" at bounding box center [644, 246] width 24 height 22
click at [577, 238] on div "People required £0.00 x *" at bounding box center [604, 246] width 134 height 22
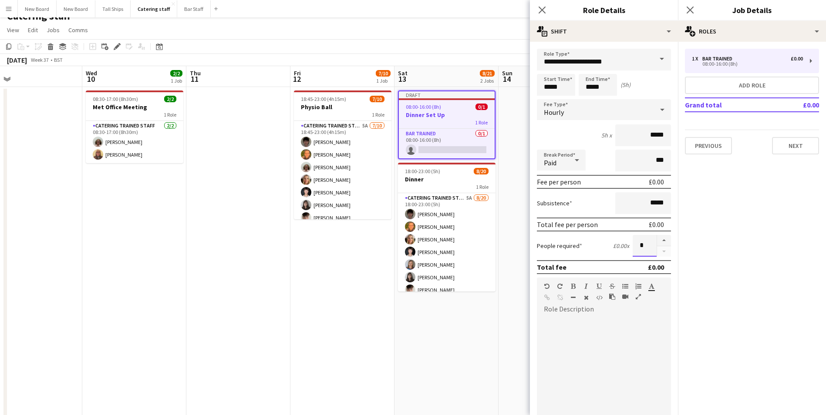
drag, startPoint x: 578, startPoint y: 237, endPoint x: 632, endPoint y: 245, distance: 55.1
click at [632, 245] on input "*" at bounding box center [644, 246] width 24 height 22
drag, startPoint x: 632, startPoint y: 246, endPoint x: 654, endPoint y: 247, distance: 22.2
click at [654, 247] on div "*" at bounding box center [651, 246] width 38 height 22
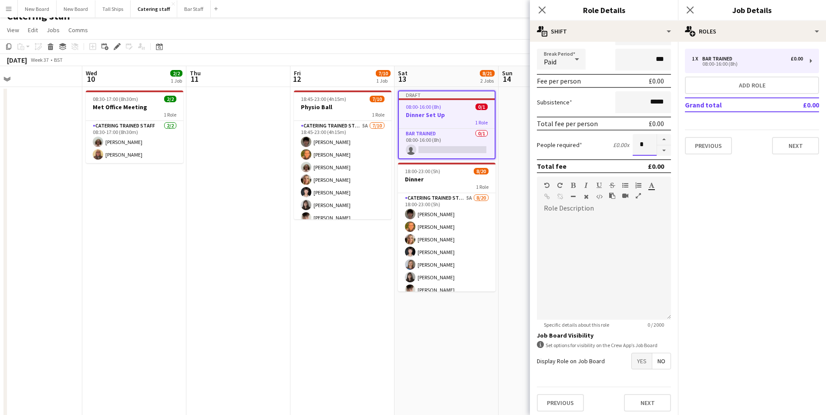
scroll to position [104, 0]
type input "*"
drag, startPoint x: 635, startPoint y: 357, endPoint x: 634, endPoint y: 361, distance: 4.4
click at [635, 356] on span "Yes" at bounding box center [642, 358] width 20 height 16
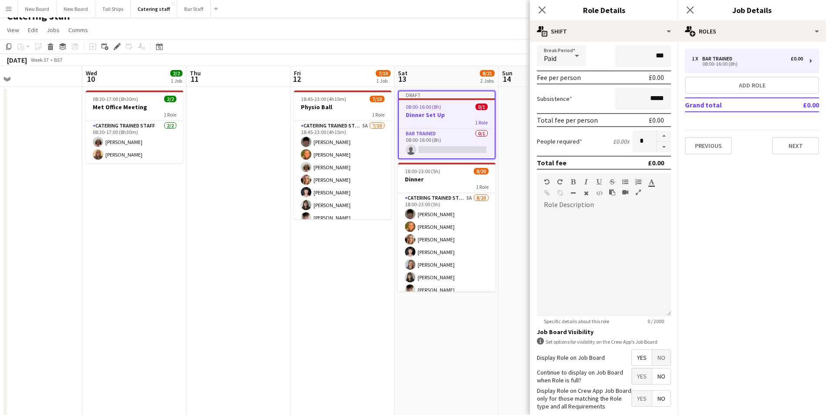
scroll to position [149, 0]
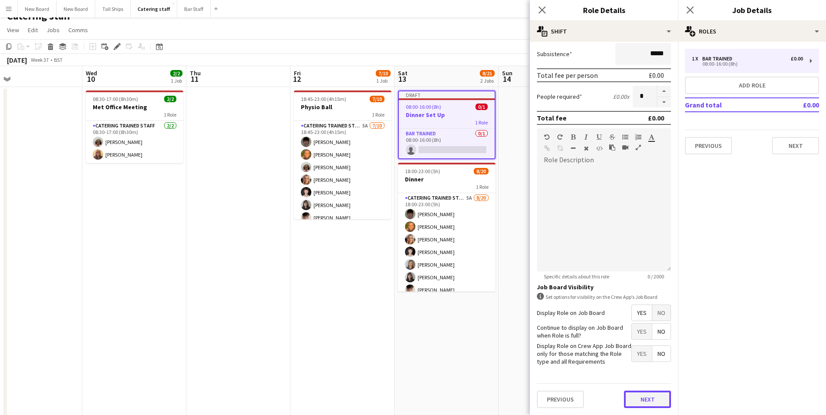
click at [651, 391] on button "Next" at bounding box center [647, 399] width 47 height 17
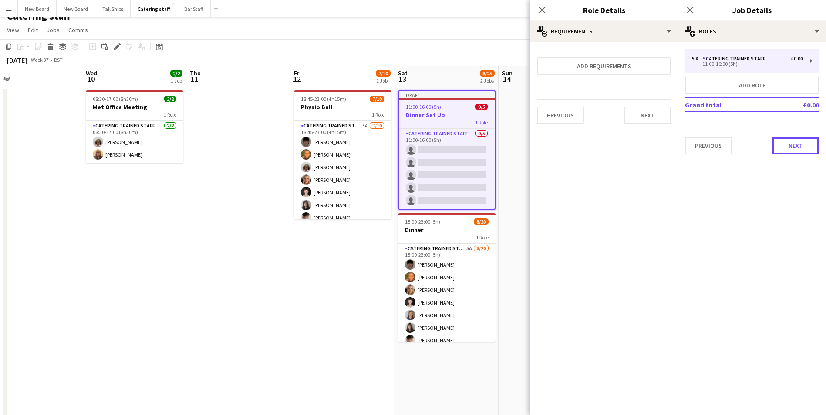
click at [780, 142] on button "Next" at bounding box center [795, 145] width 47 height 17
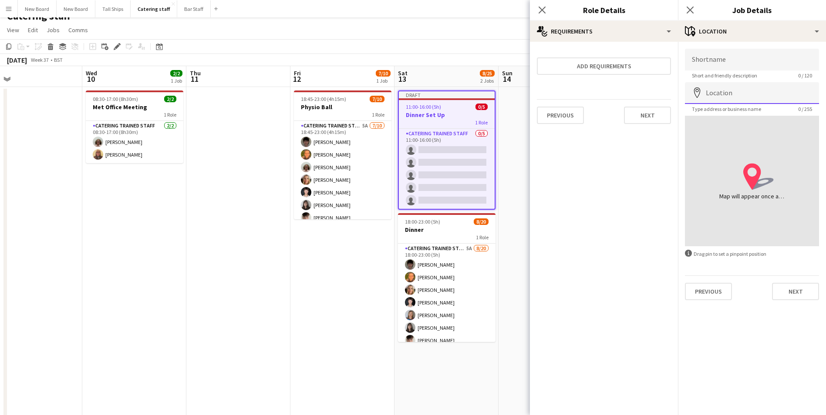
click at [769, 97] on input "Location" at bounding box center [752, 93] width 134 height 22
type input "**********"
click at [763, 110] on span "Type address or business name" at bounding box center [726, 109] width 83 height 7
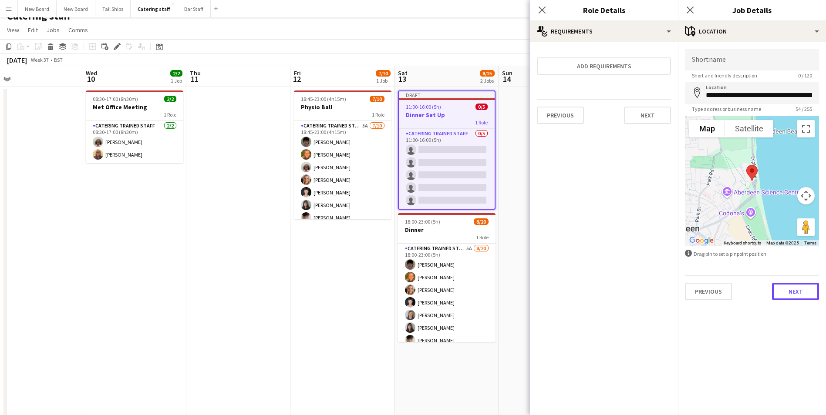
click at [793, 292] on button "Next" at bounding box center [795, 291] width 47 height 17
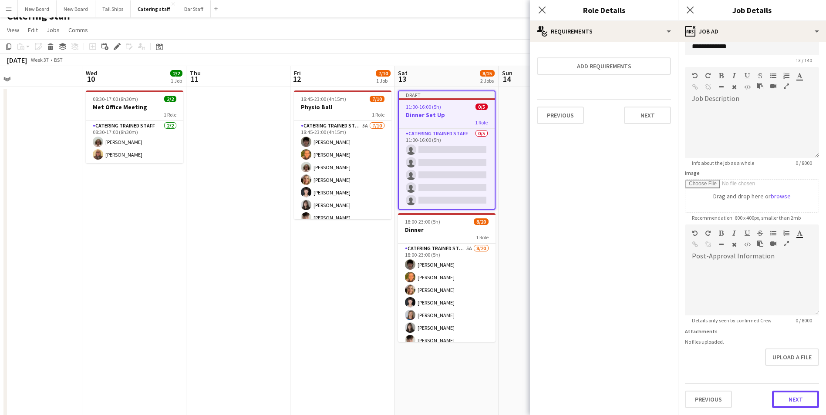
click at [792, 372] on form "**********" at bounding box center [752, 221] width 148 height 375
click at [797, 408] on button "Next" at bounding box center [795, 399] width 47 height 17
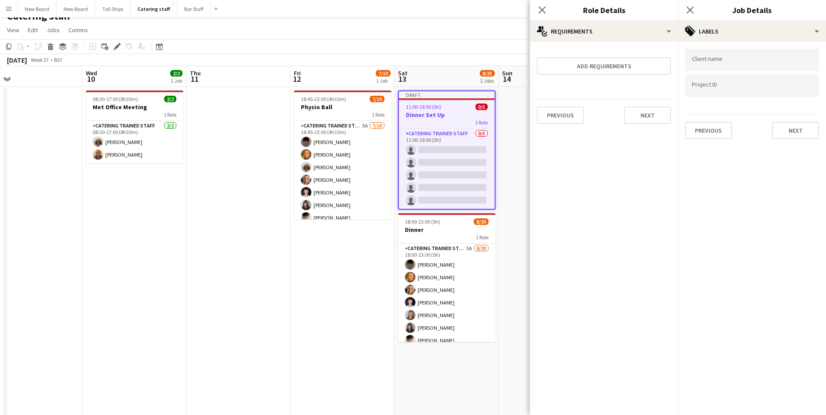
click at [812, 140] on div "Client name Project ID Previous Next" at bounding box center [752, 94] width 148 height 104
click at [804, 127] on button "Next" at bounding box center [795, 130] width 47 height 17
click at [806, 94] on button "Next" at bounding box center [795, 89] width 47 height 17
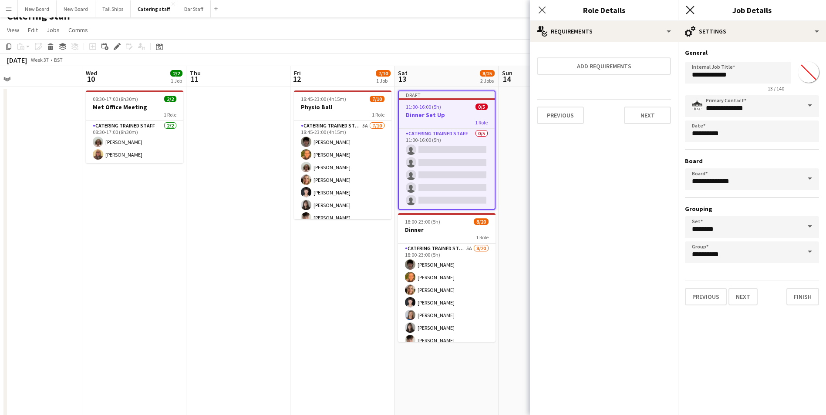
click at [689, 9] on icon at bounding box center [689, 10] width 8 height 8
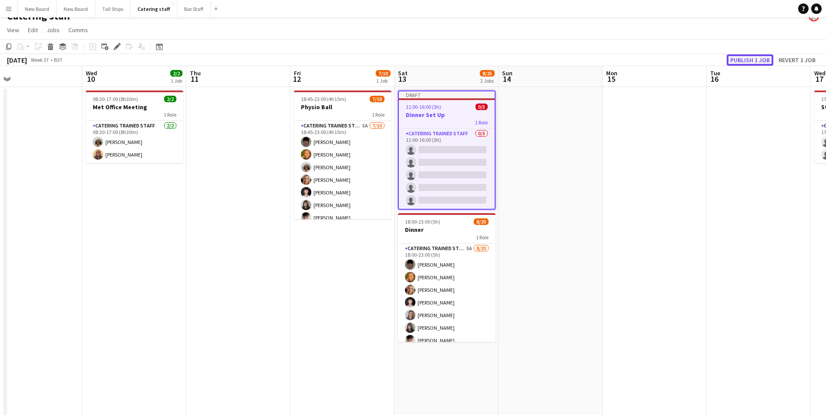
click at [748, 57] on button "Publish 1 job" at bounding box center [749, 59] width 47 height 11
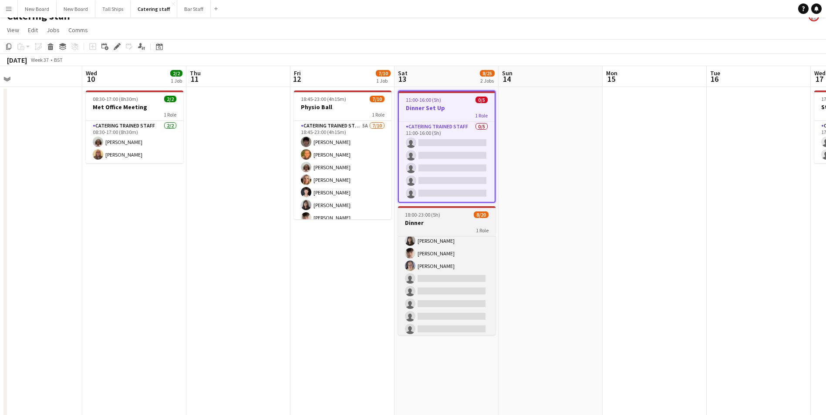
scroll to position [87, 0]
click at [469, 270] on app-card-role "Catering trained staff 5A [DATE] 18:00-23:00 (5h) [PERSON_NAME] [PERSON_NAME] C…" at bounding box center [446, 284] width 97 height 269
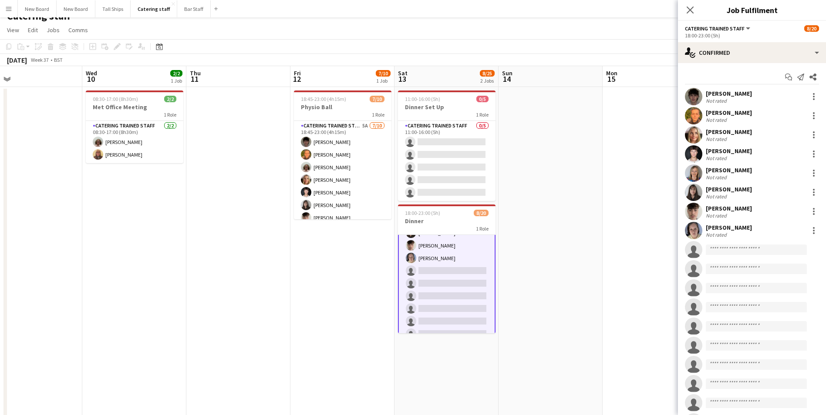
scroll to position [88, 0]
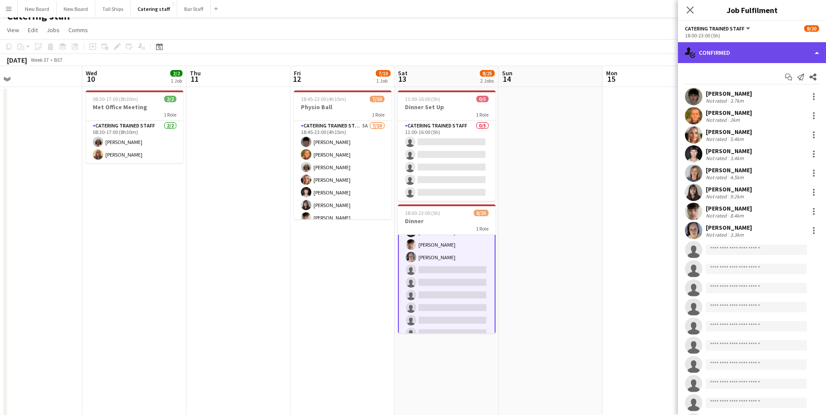
click at [724, 53] on div "single-neutral-actions-check-2 Confirmed" at bounding box center [752, 52] width 148 height 21
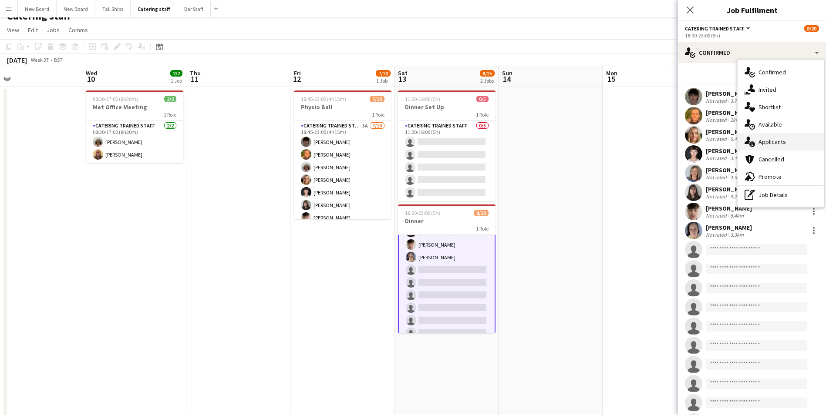
click at [769, 145] on div "single-neutral-actions-information Applicants" at bounding box center [780, 141] width 86 height 17
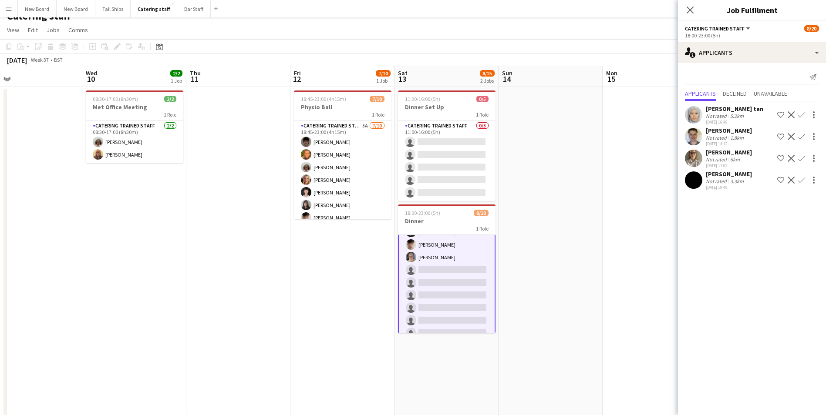
click at [801, 180] on app-icon "Confirm" at bounding box center [801, 180] width 7 height 7
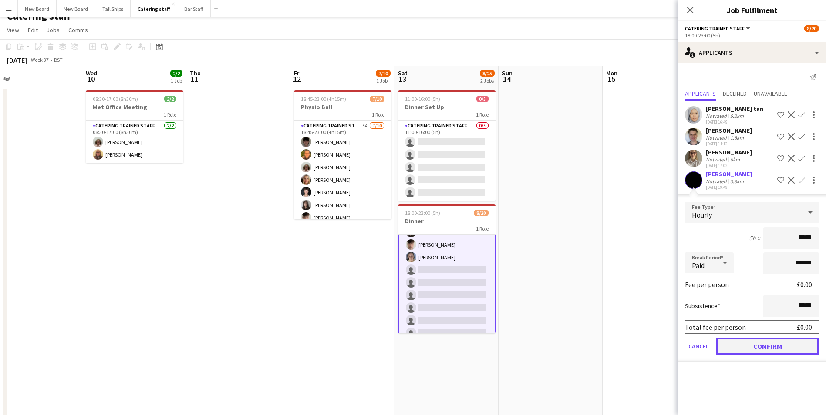
click at [756, 343] on button "Confirm" at bounding box center [767, 346] width 103 height 17
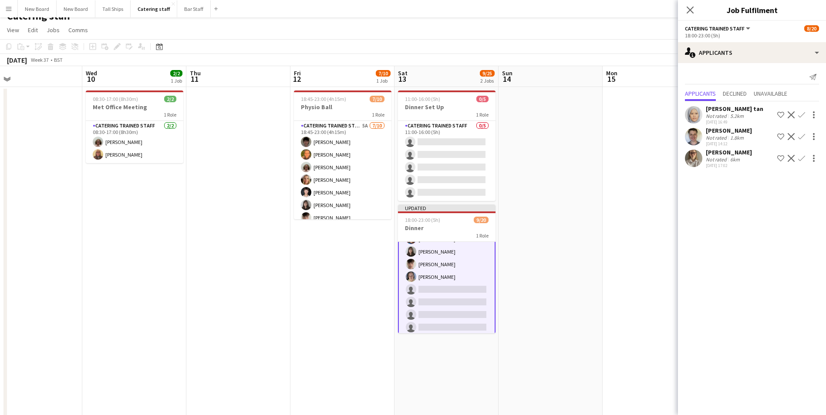
click at [801, 159] on app-icon "Confirm" at bounding box center [801, 158] width 7 height 7
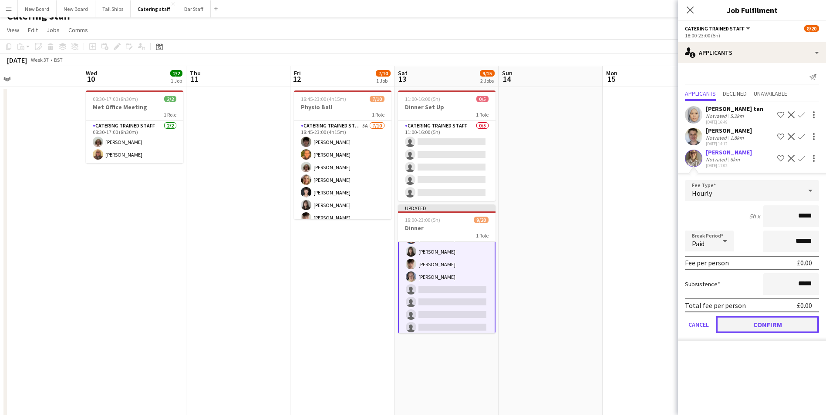
click at [768, 324] on button "Confirm" at bounding box center [767, 324] width 103 height 17
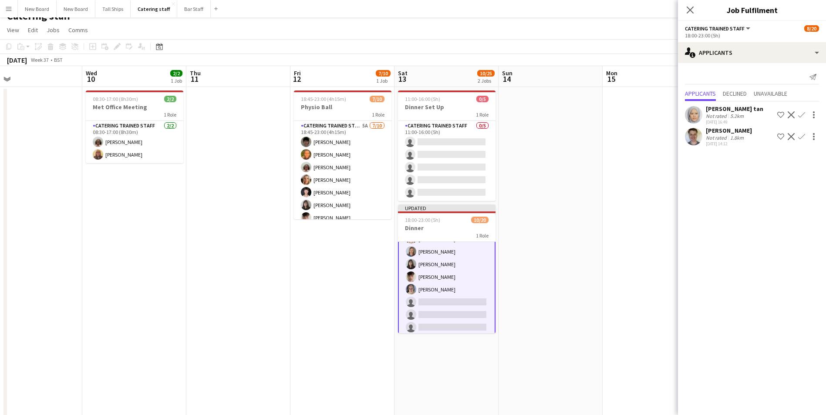
click at [802, 137] on app-icon "Confirm" at bounding box center [801, 136] width 7 height 7
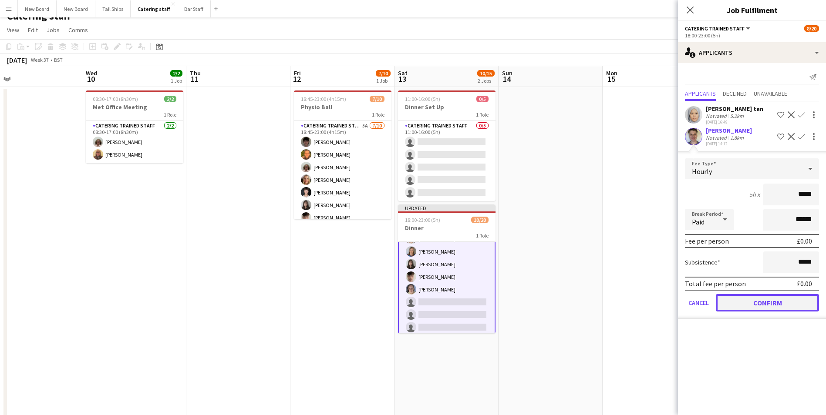
click at [756, 301] on button "Confirm" at bounding box center [767, 302] width 103 height 17
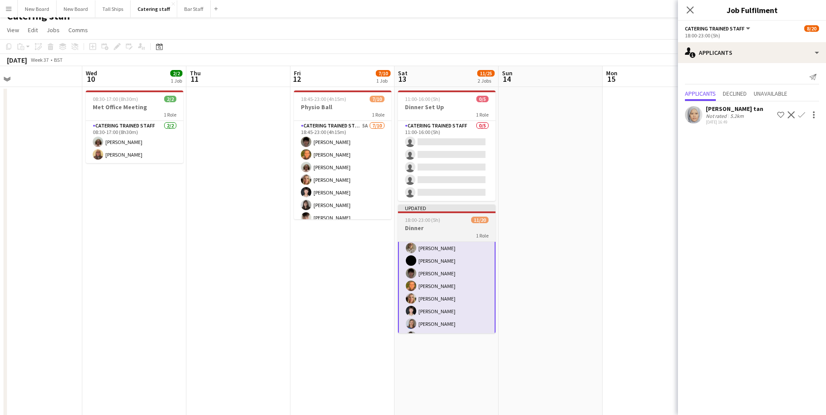
scroll to position [0, 0]
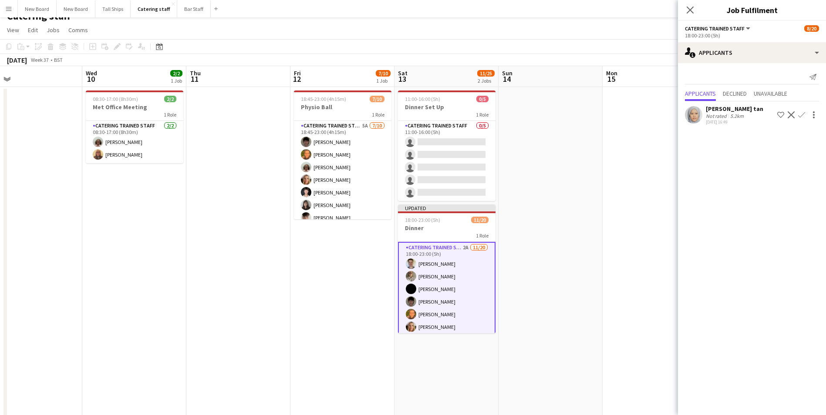
click at [546, 268] on app-date-cell at bounding box center [550, 283] width 104 height 392
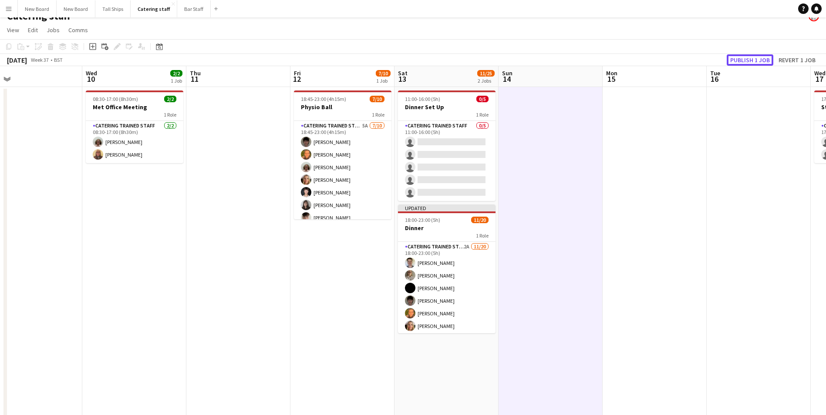
click at [742, 57] on button "Publish 1 job" at bounding box center [749, 59] width 47 height 11
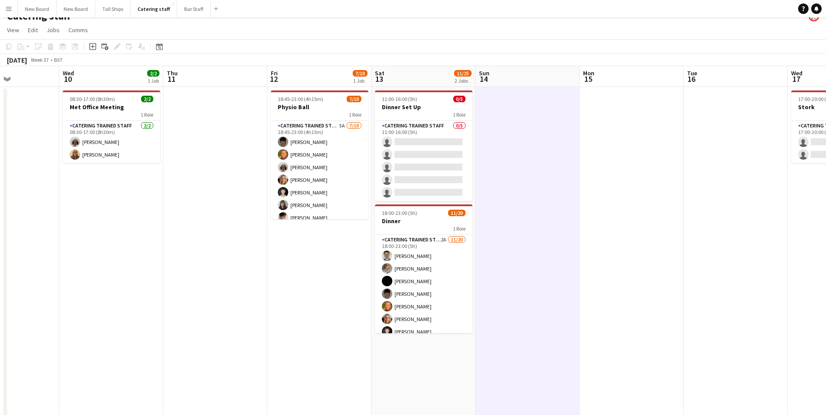
drag, startPoint x: 792, startPoint y: 318, endPoint x: 431, endPoint y: 300, distance: 361.7
click at [425, 306] on app-calendar-viewport "Sat 6 4/4 1 Job Sun 7 Mon 8 0/6 1 Job Tue 9 Wed 10 2/2 1 Job Thu 11 Fri 12 7/10…" at bounding box center [413, 272] width 826 height 413
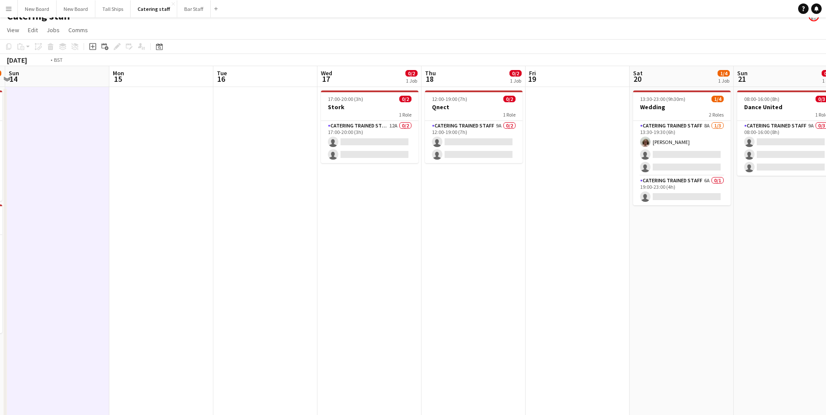
drag, startPoint x: 661, startPoint y: 280, endPoint x: 296, endPoint y: 244, distance: 366.9
click at [296, 244] on app-calendar-viewport "Wed 10 2/2 1 Job Thu 11 Fri 12 7/10 1 Job Sat 13 11/25 2 Jobs Sun 14 Mon 15 Tue…" at bounding box center [413, 272] width 826 height 413
